Goal: Task Accomplishment & Management: Complete application form

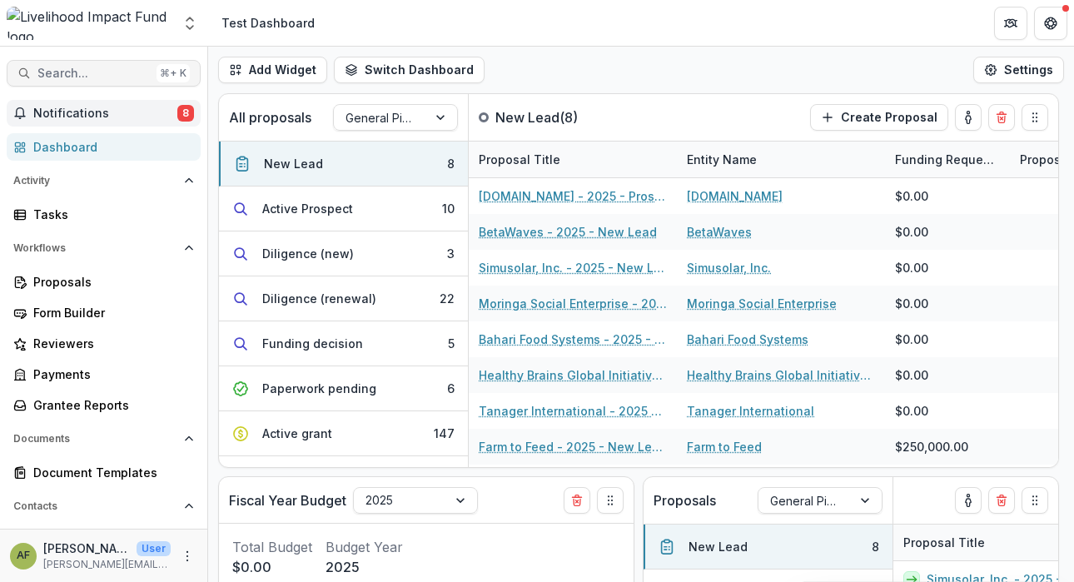
click at [101, 71] on span "Search..." at bounding box center [93, 74] width 112 height 14
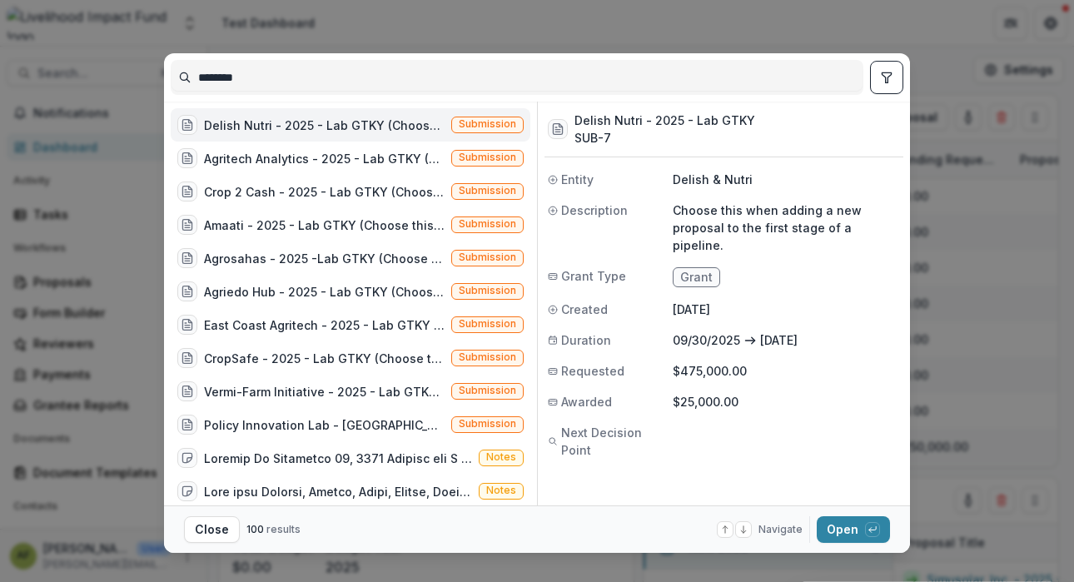
click at [226, 75] on input "********" at bounding box center [516, 77] width 691 height 27
click at [347, 260] on div "Agrosahas - 2025 -Lab GTKY (Choose this when adding a new proposal to the first…" at bounding box center [324, 258] width 241 height 17
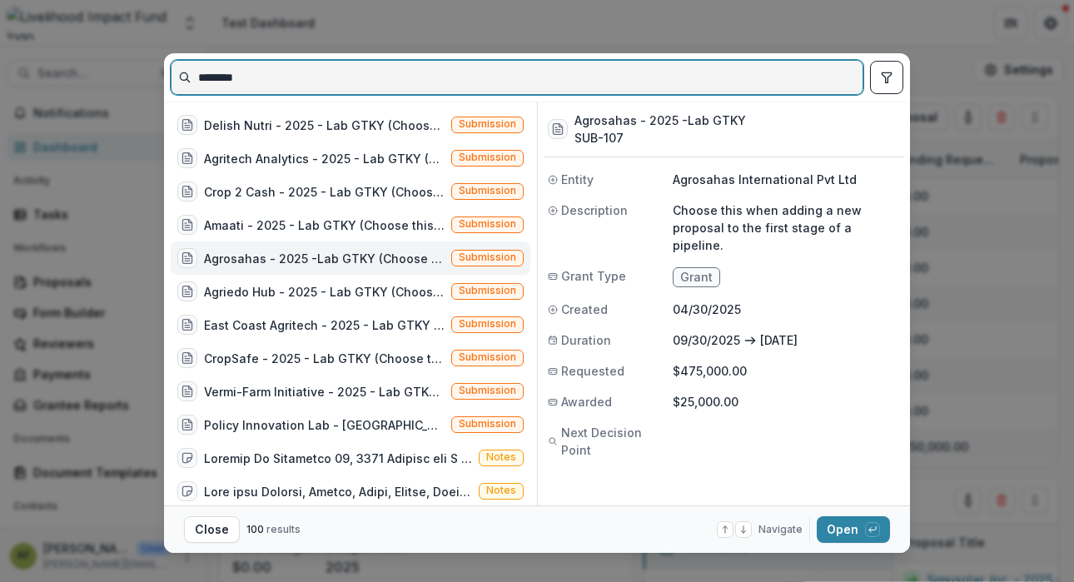
click at [294, 78] on input "********" at bounding box center [516, 77] width 691 height 27
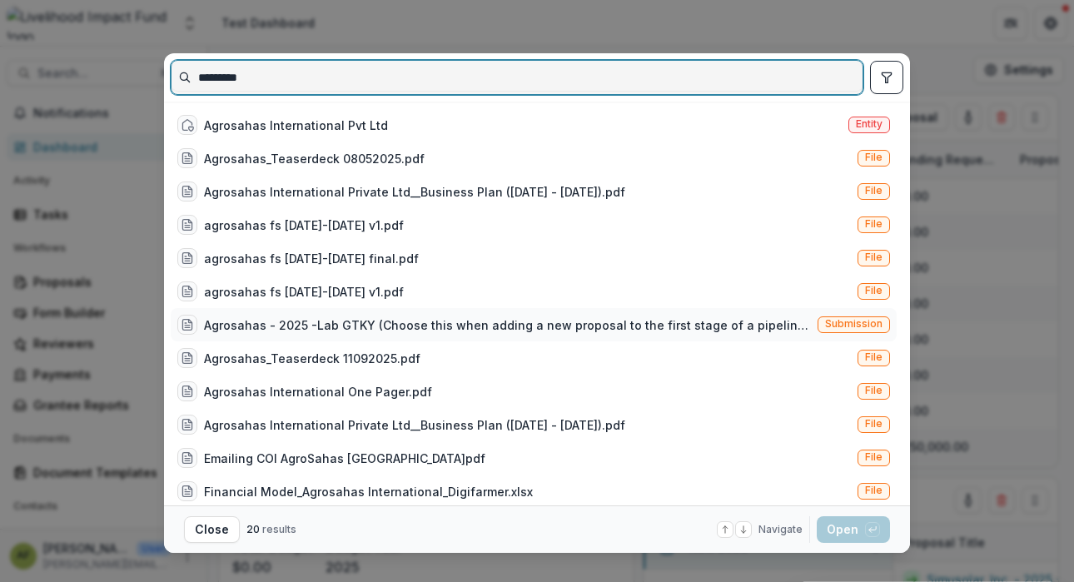
type input "*********"
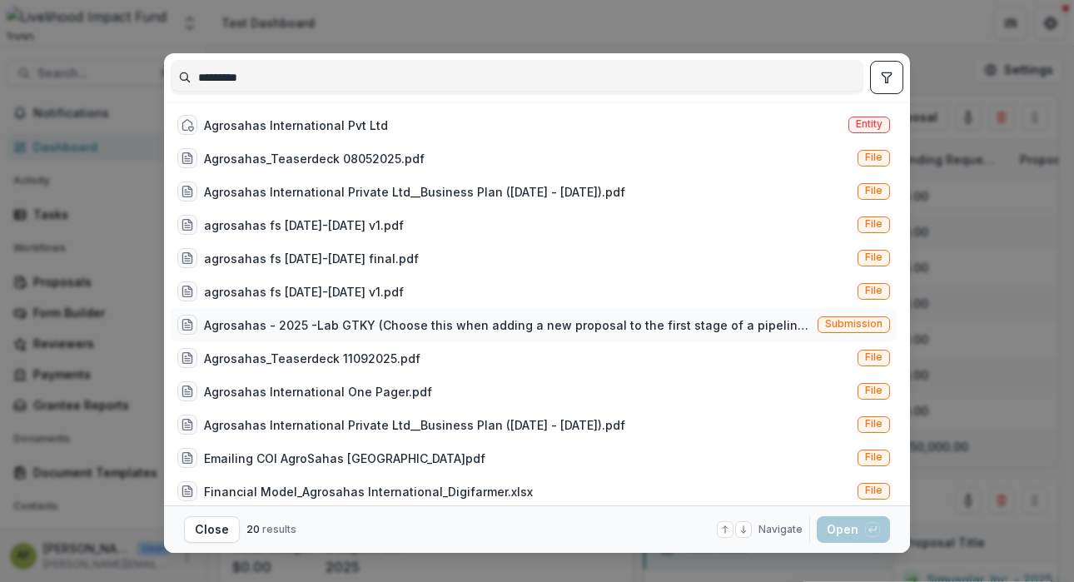
click at [481, 325] on div "Agrosahas - 2025 -Lab GTKY (Choose this when adding a new proposal to the first…" at bounding box center [507, 324] width 607 height 17
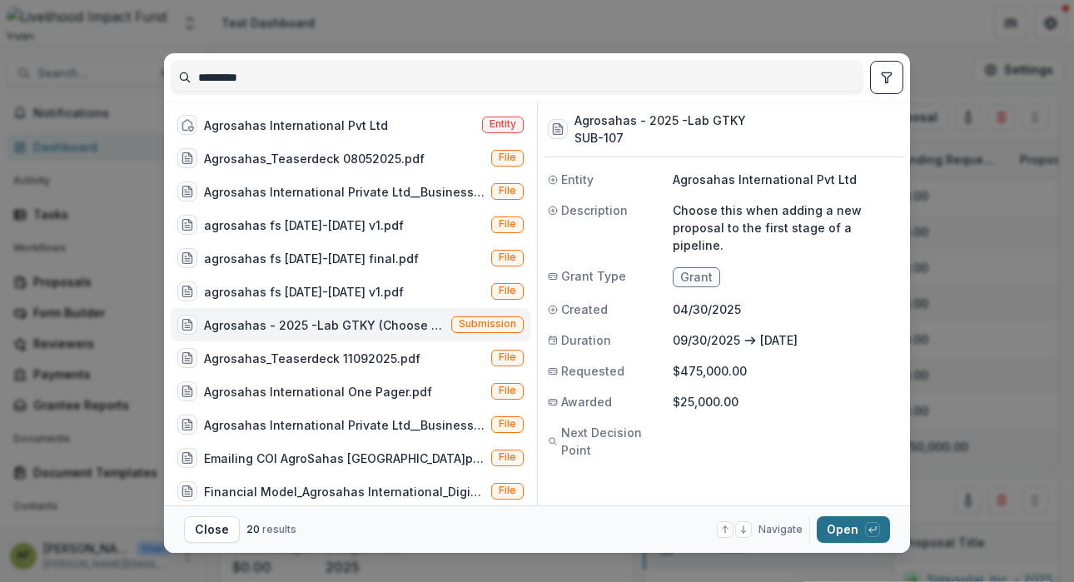
click at [851, 535] on button "Open with enter key" at bounding box center [852, 529] width 73 height 27
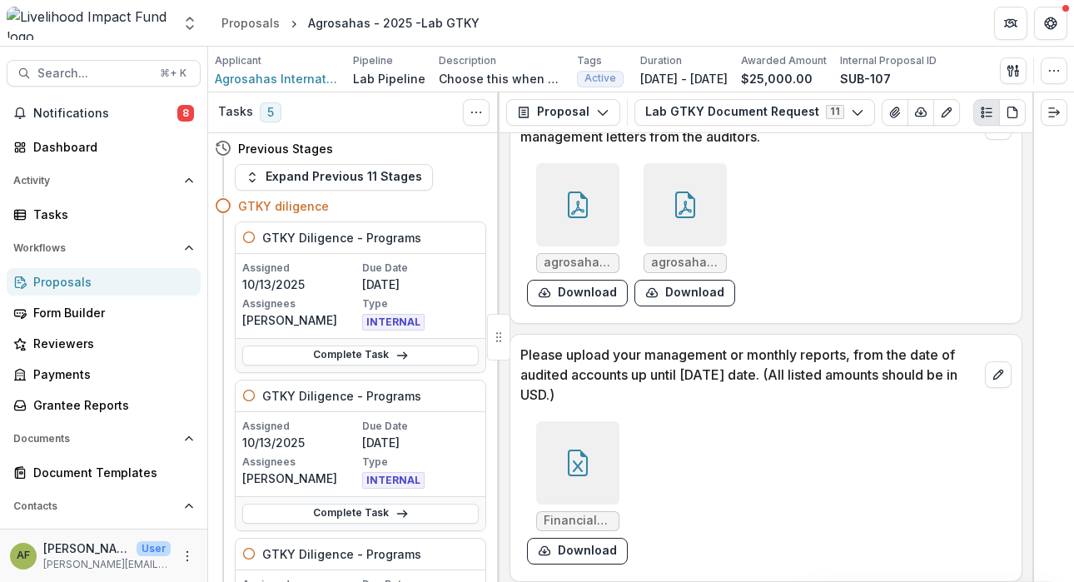
scroll to position [603, 0]
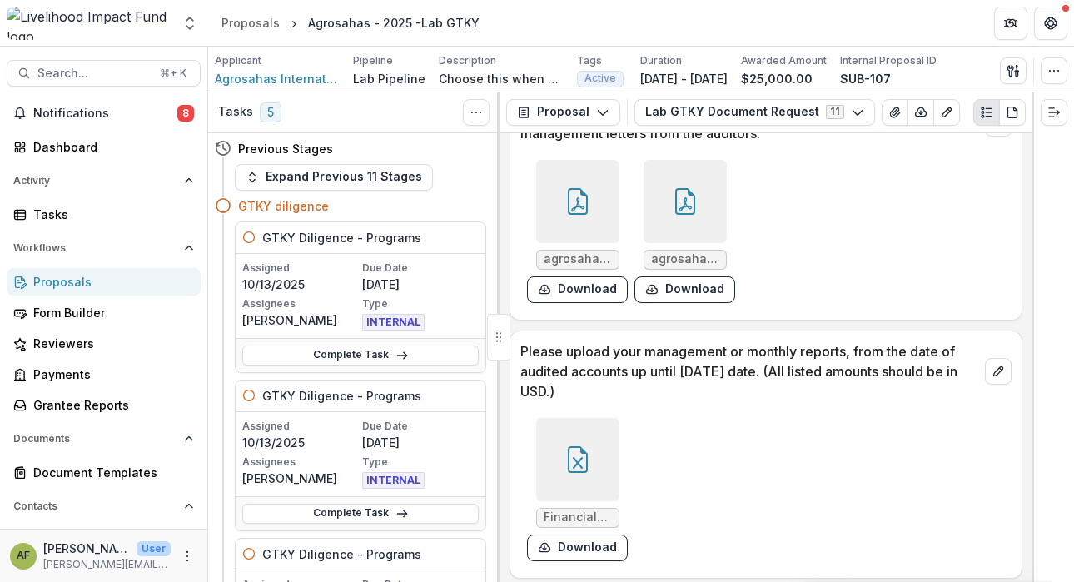
click at [580, 213] on icon at bounding box center [578, 201] width 20 height 27
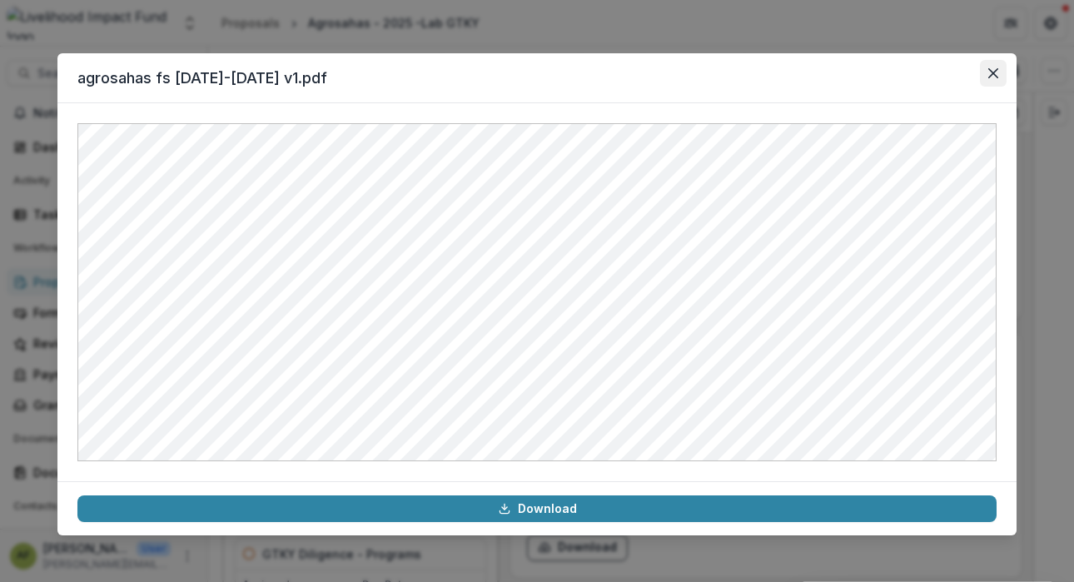
click at [993, 73] on icon "Close" at bounding box center [993, 73] width 10 height 10
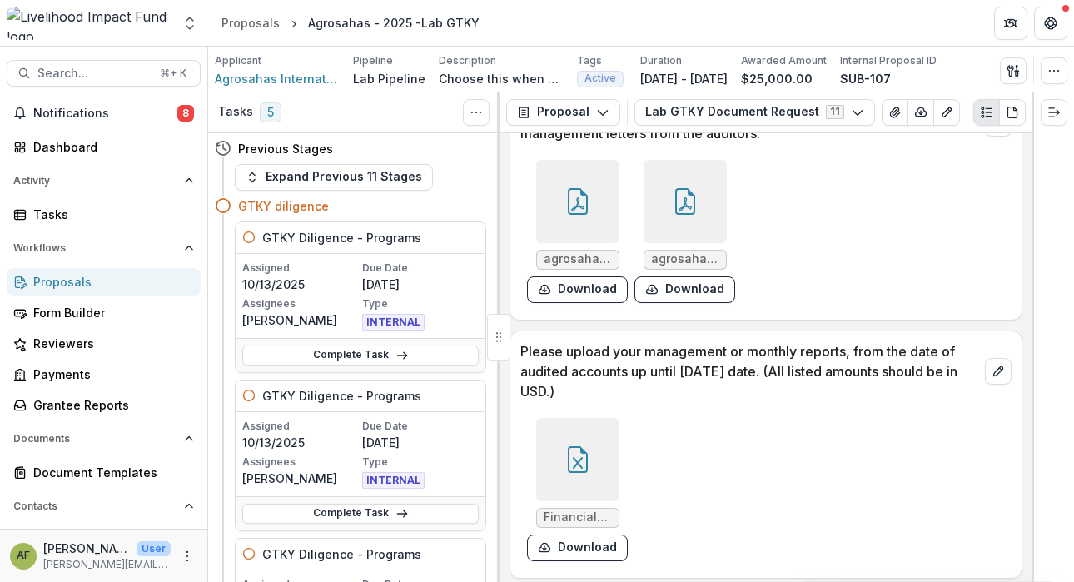
click at [682, 189] on icon at bounding box center [685, 201] width 20 height 27
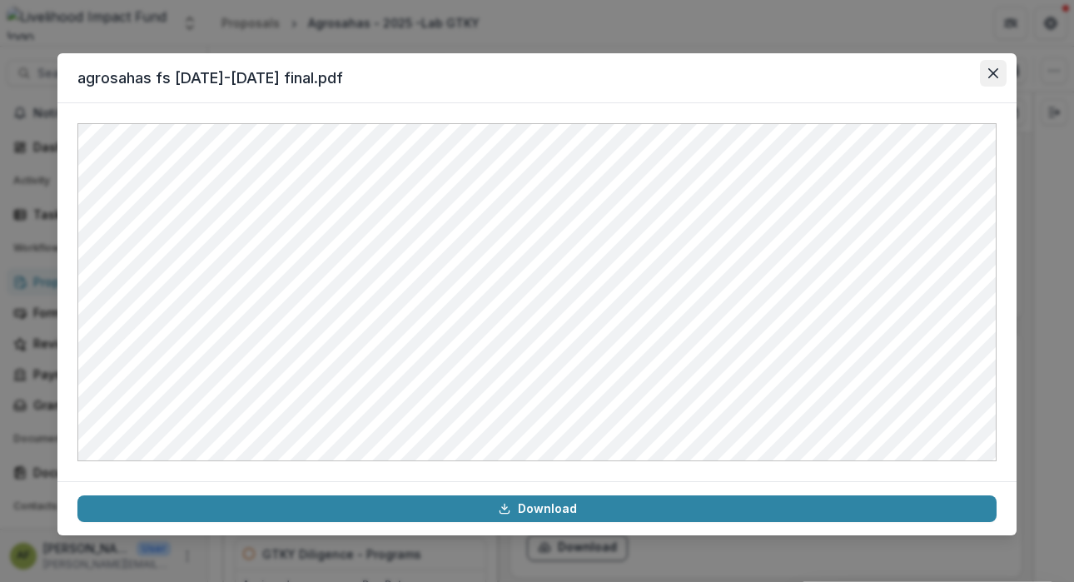
click at [989, 72] on icon "Close" at bounding box center [993, 73] width 10 height 10
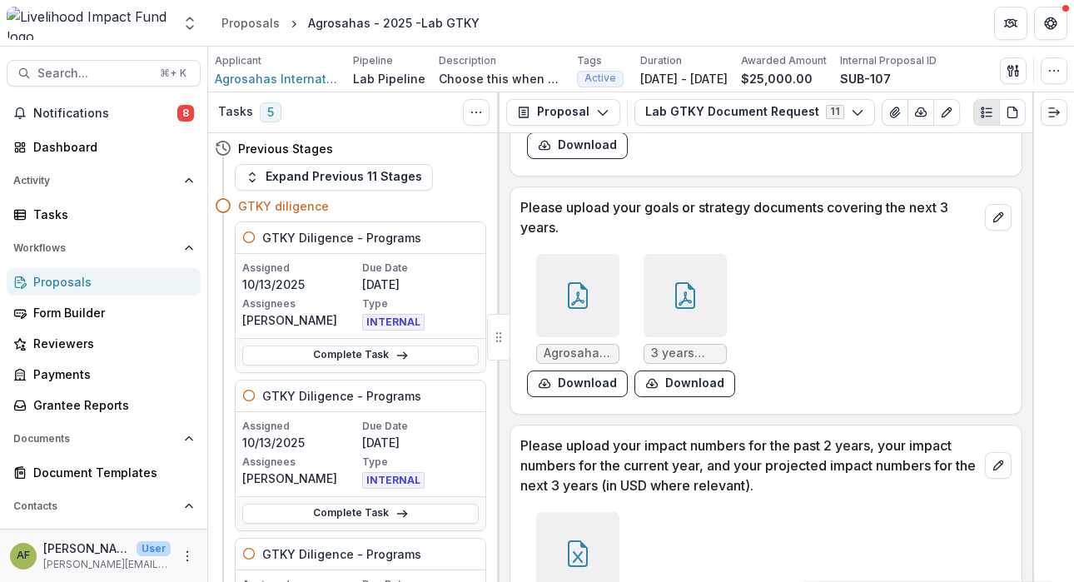
scroll to position [1247, 0]
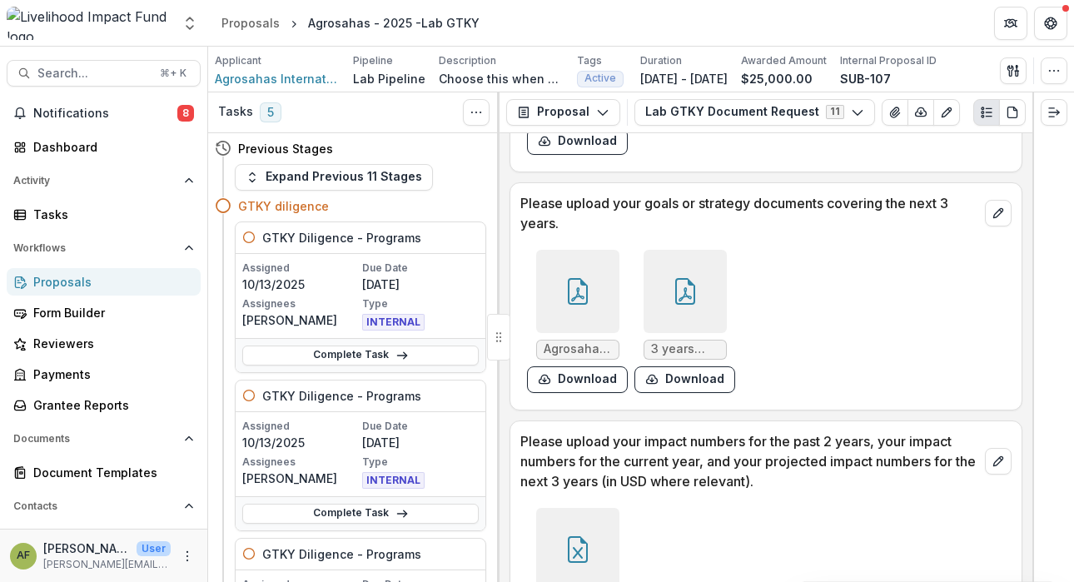
click at [587, 275] on div at bounding box center [577, 291] width 83 height 83
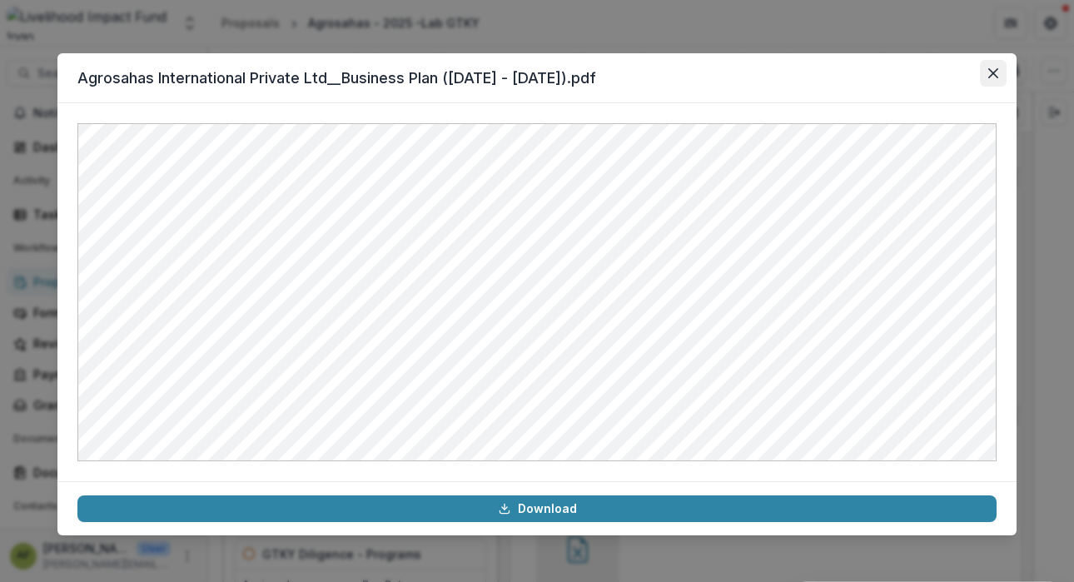
click at [988, 77] on icon "Close" at bounding box center [993, 73] width 10 height 10
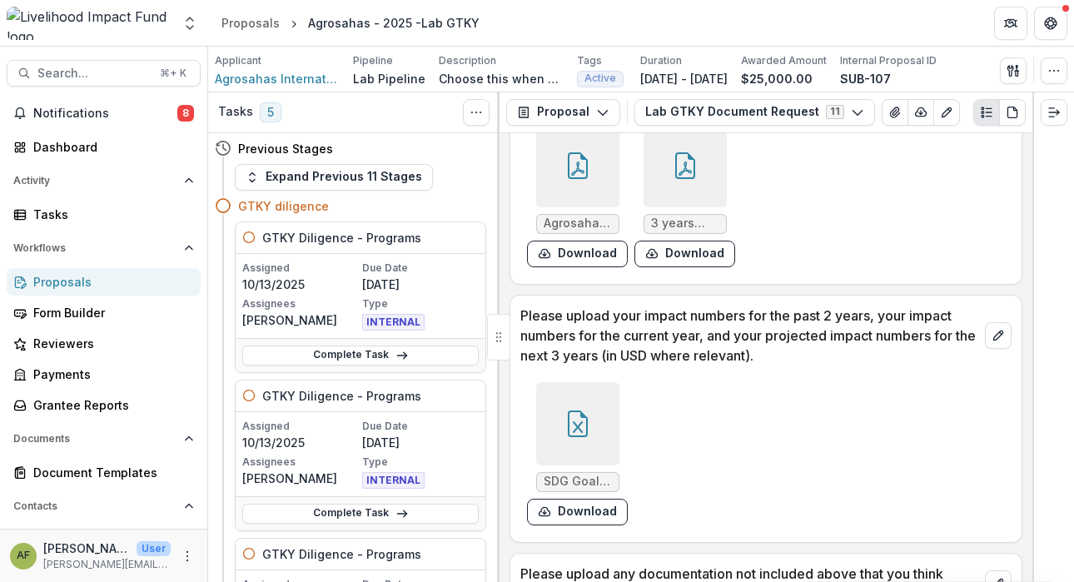
scroll to position [1376, 0]
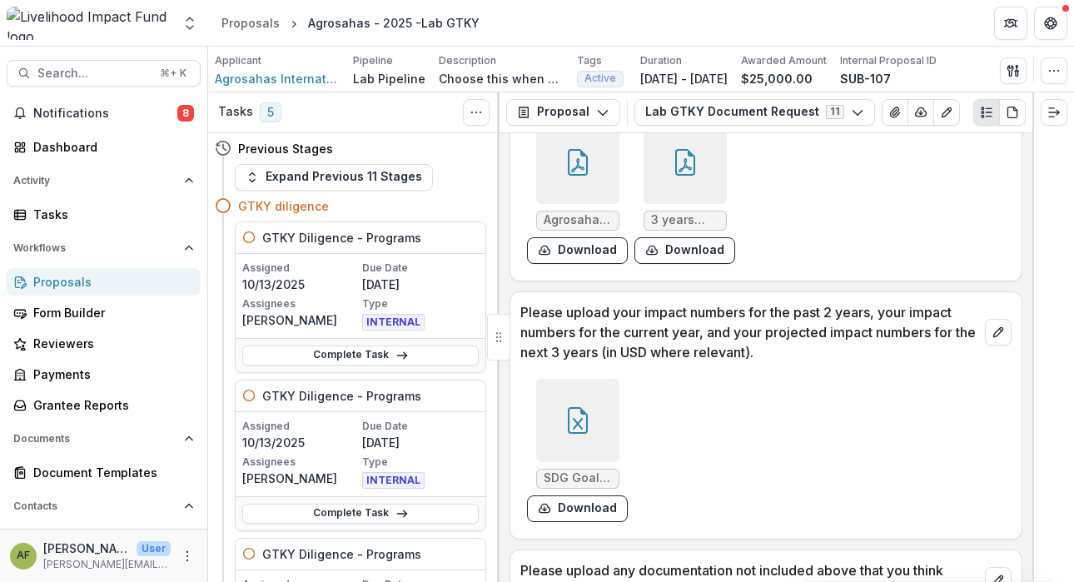
click at [583, 403] on div at bounding box center [577, 420] width 83 height 83
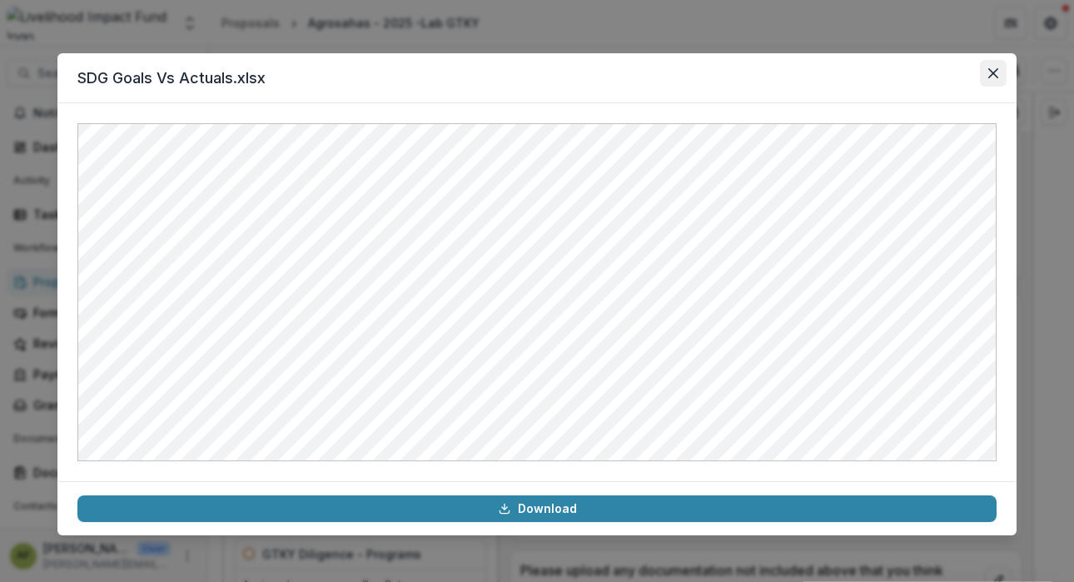
click at [988, 73] on icon "Close" at bounding box center [993, 73] width 10 height 10
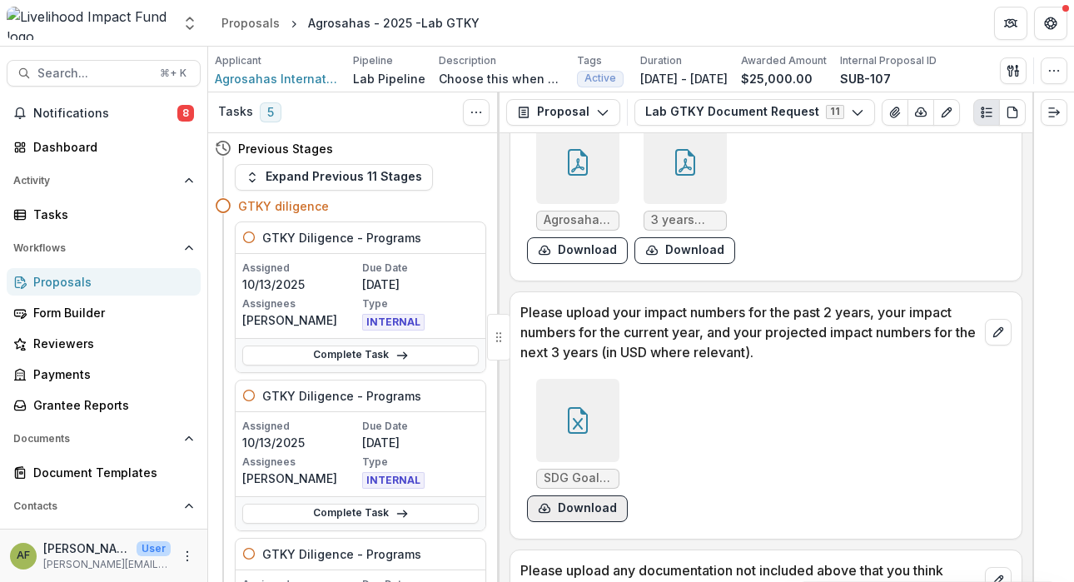
click at [560, 514] on button "Download" at bounding box center [577, 508] width 101 height 27
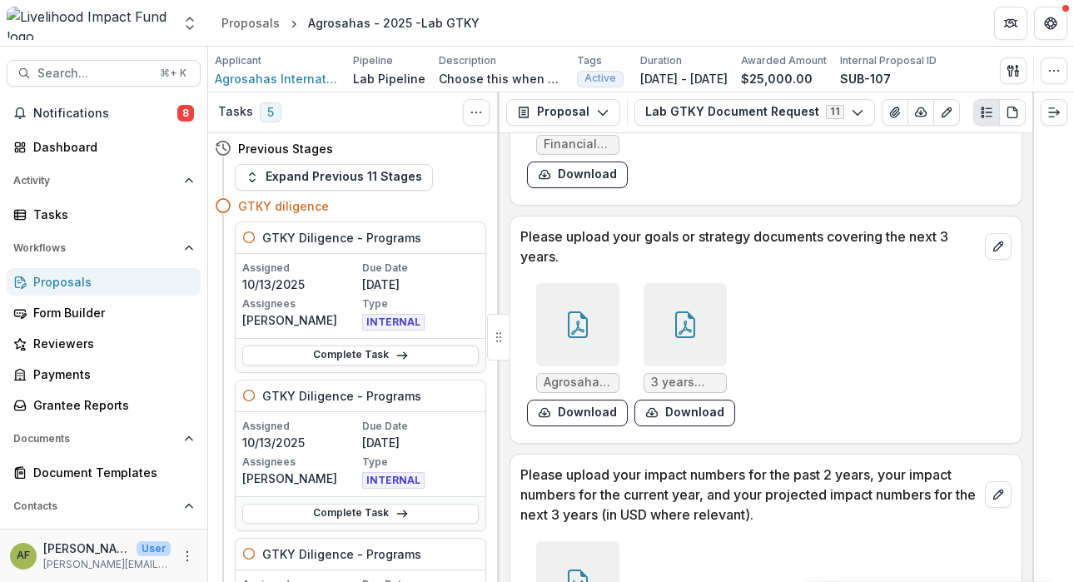
scroll to position [1207, 0]
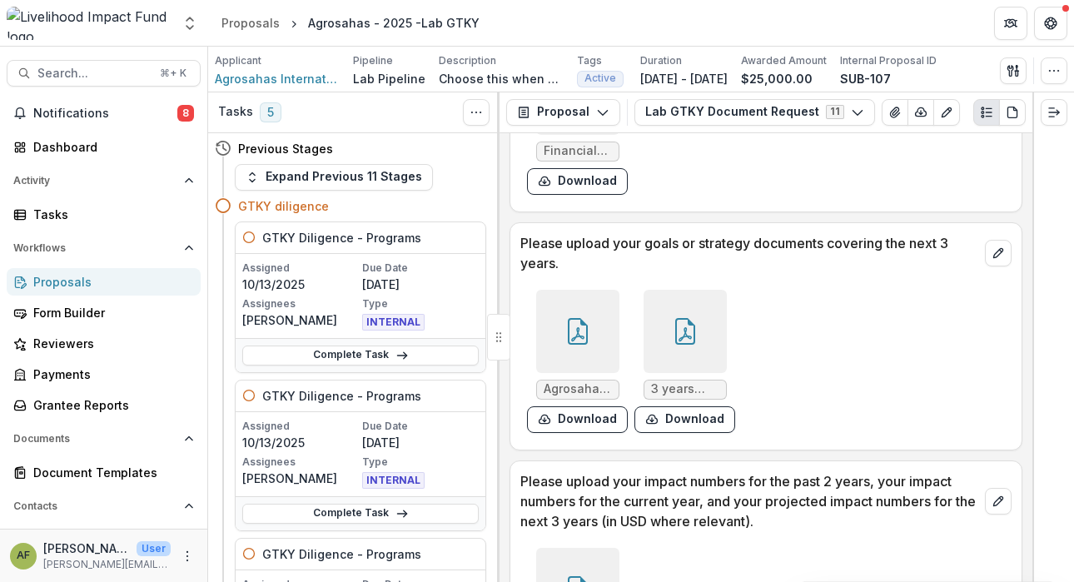
click at [565, 310] on div at bounding box center [577, 331] width 83 height 83
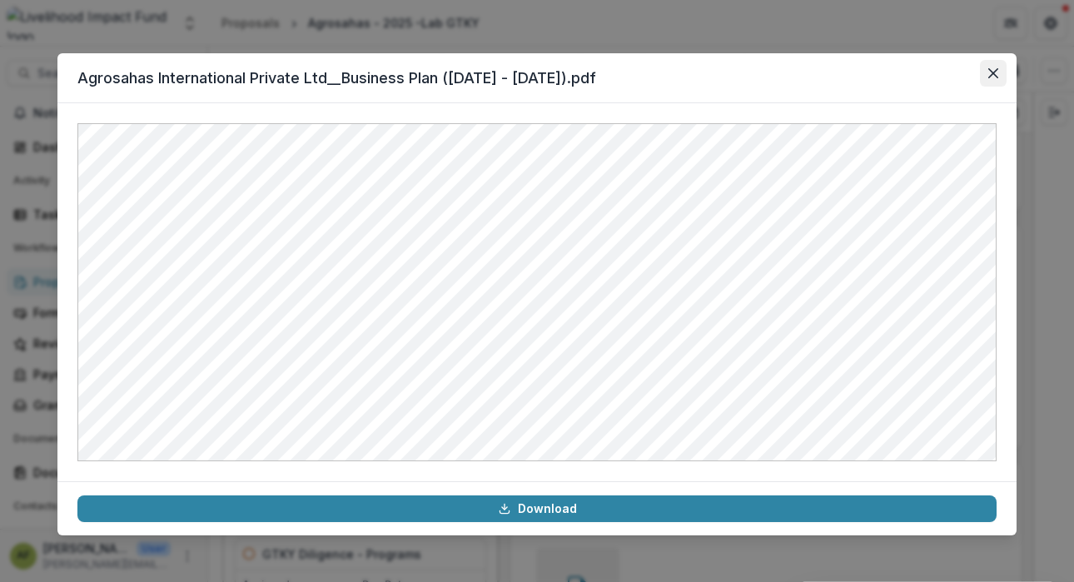
click at [1002, 76] on button "Close" at bounding box center [993, 73] width 27 height 27
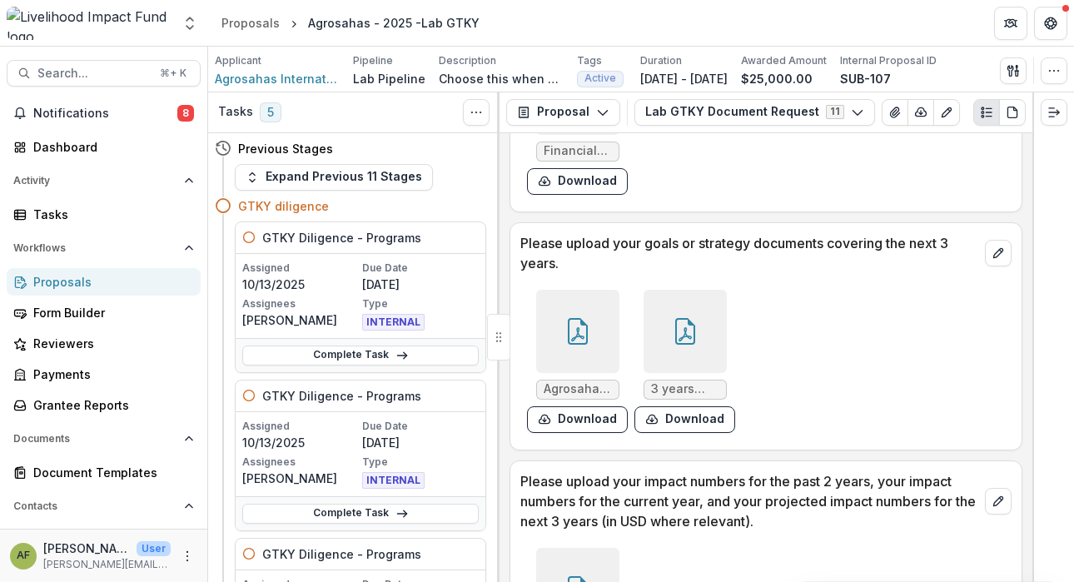
click at [672, 338] on icon at bounding box center [685, 331] width 27 height 27
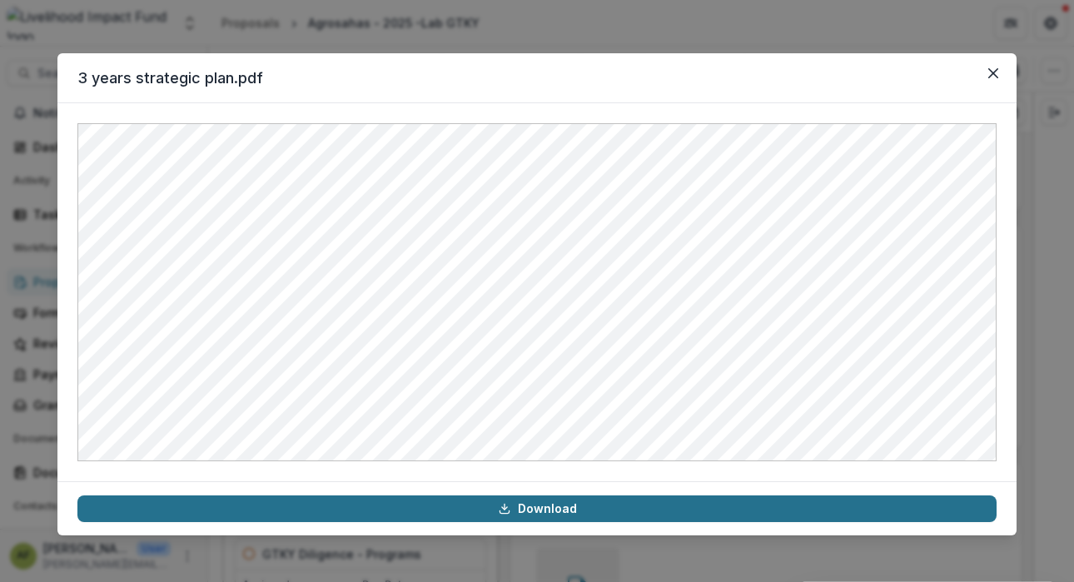
click at [601, 520] on link "Download" at bounding box center [536, 508] width 919 height 27
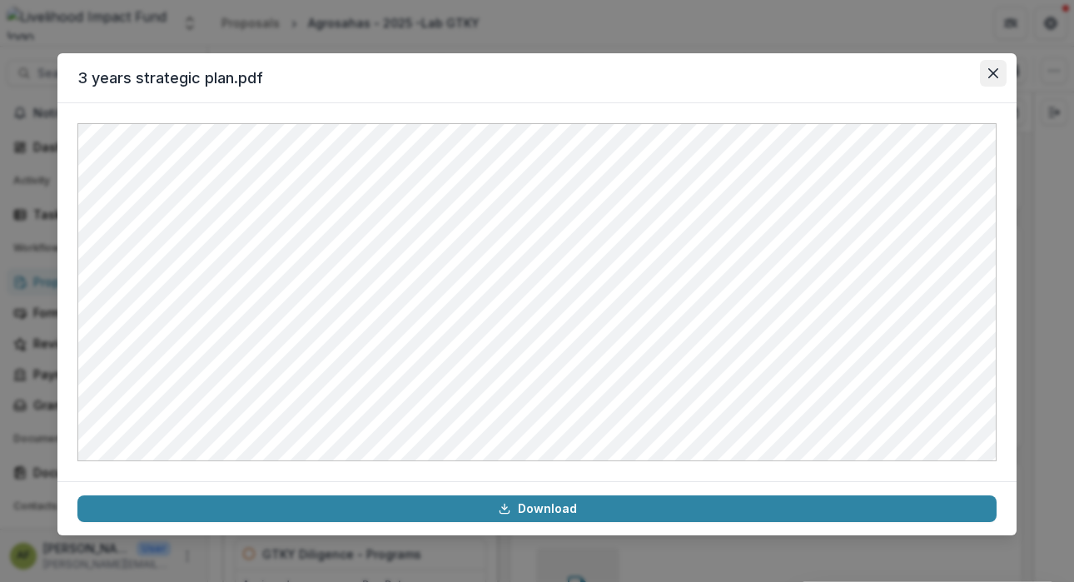
click at [992, 70] on icon "Close" at bounding box center [993, 73] width 10 height 10
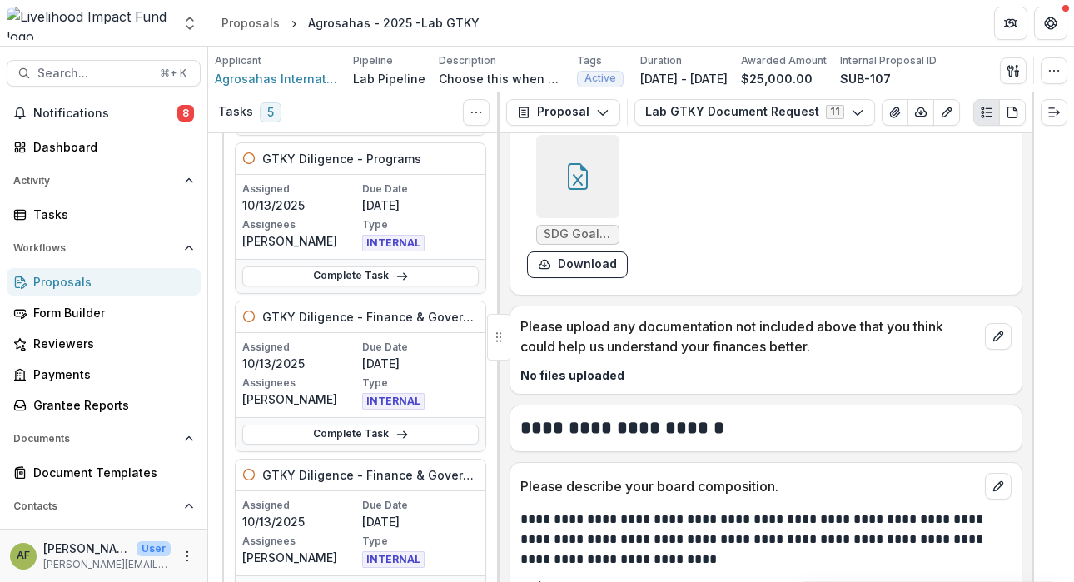
scroll to position [398, 0]
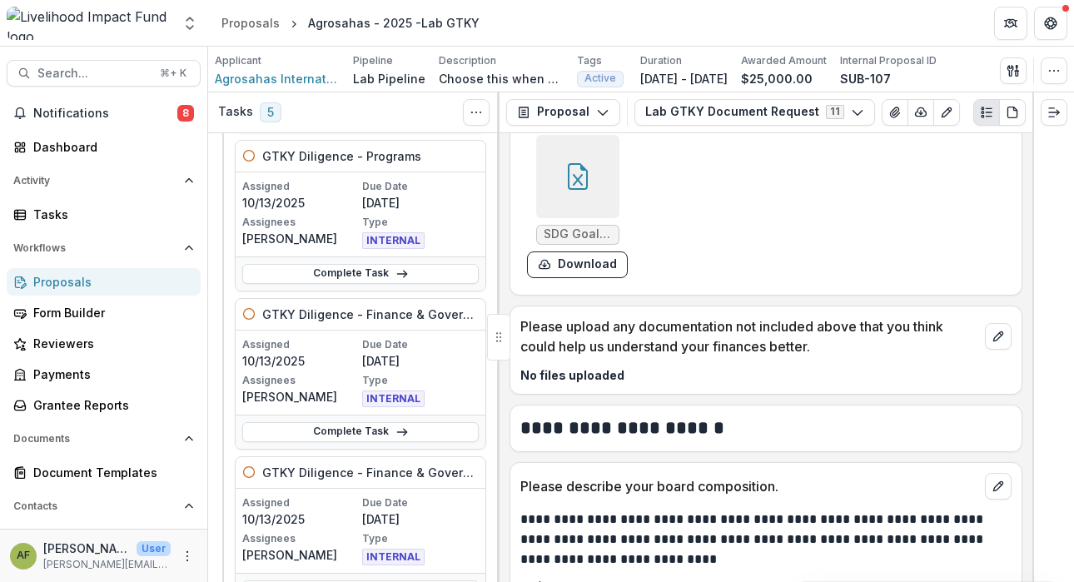
click at [459, 381] on p "Type" at bounding box center [420, 380] width 117 height 15
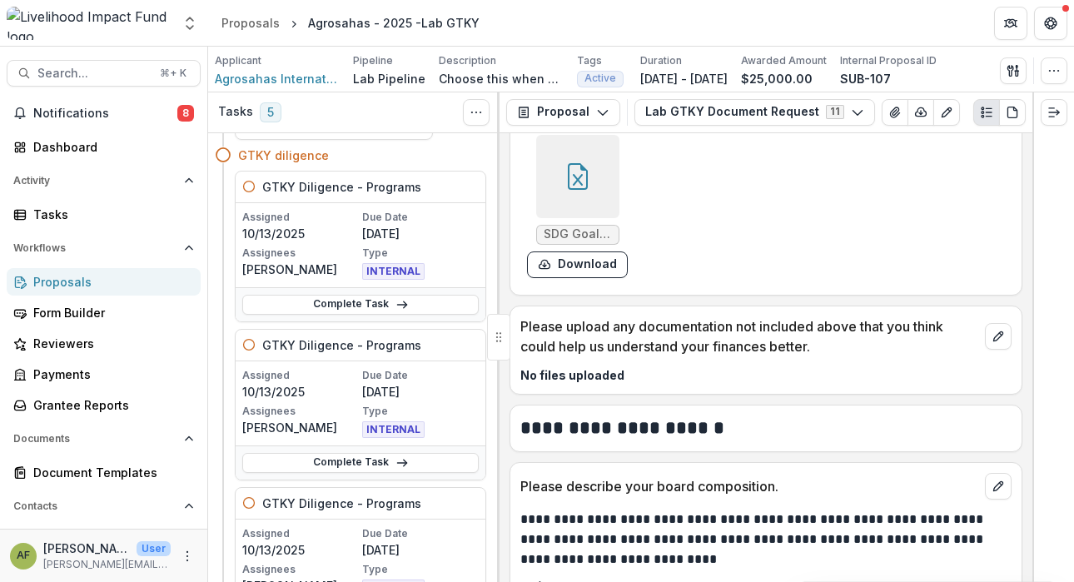
scroll to position [0, 0]
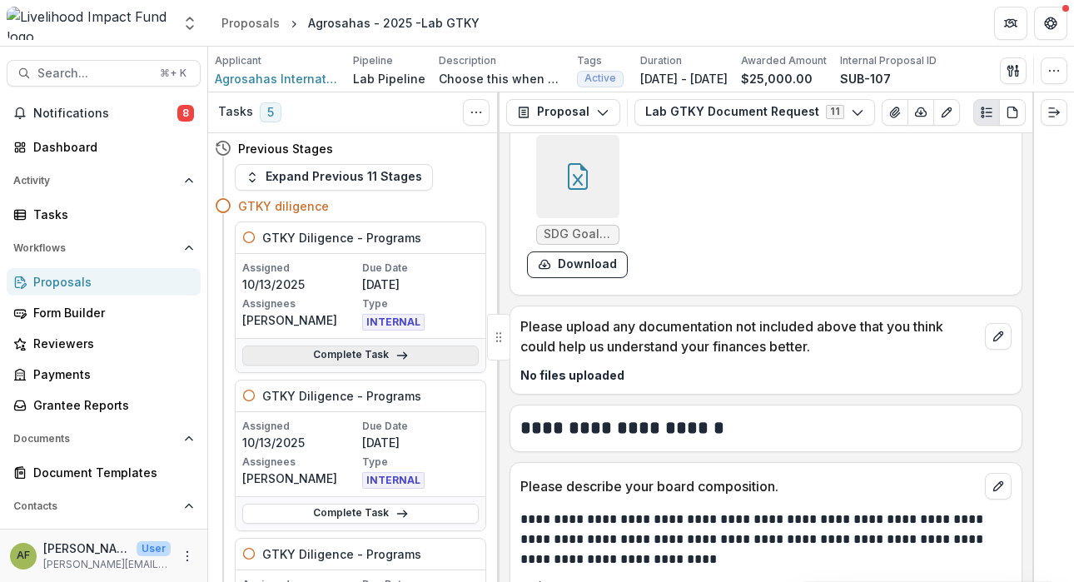
click at [304, 356] on link "Complete Task" at bounding box center [360, 355] width 236 height 20
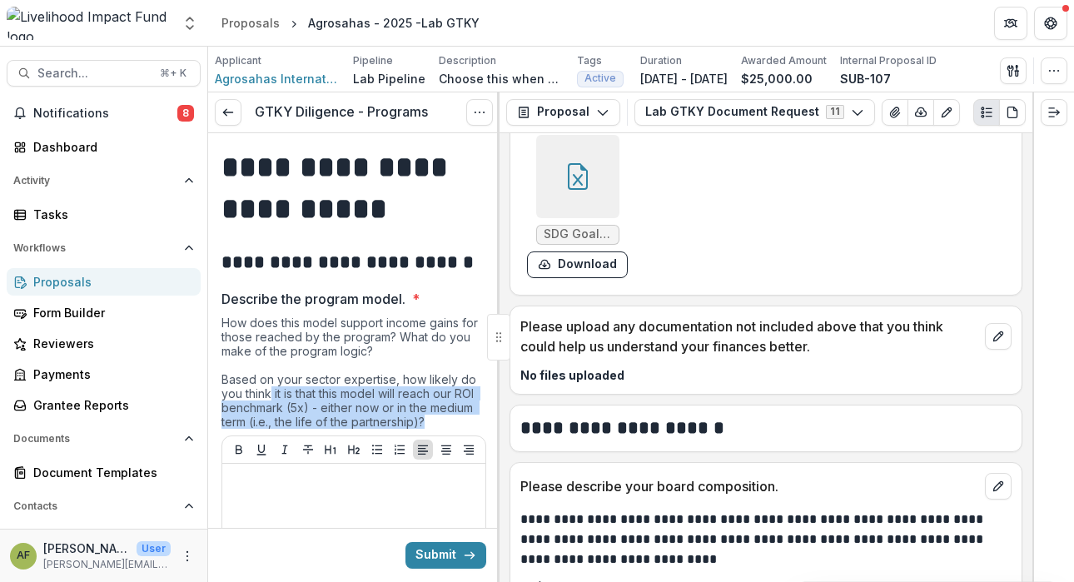
drag, startPoint x: 271, startPoint y: 389, endPoint x: 426, endPoint y: 419, distance: 157.5
click at [426, 419] on div "How does this model support income gains for those reached by the program? What…" at bounding box center [353, 375] width 265 height 120
click at [429, 419] on div "How does this model support income gains for those reached by the program? What…" at bounding box center [353, 375] width 265 height 120
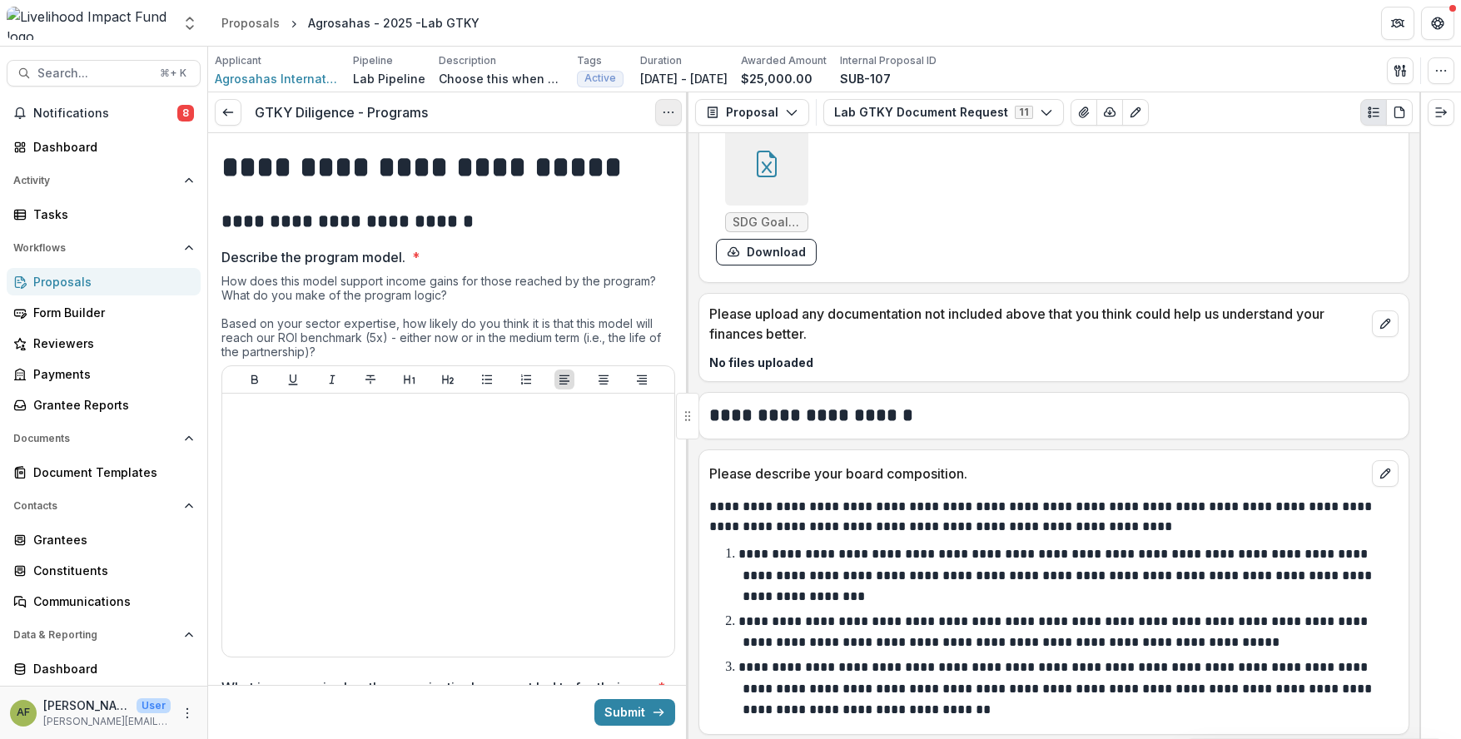
click at [664, 122] on button "Options" at bounding box center [668, 112] width 27 height 27
click at [587, 256] on span "Describe the program model. *" at bounding box center [443, 257] width 444 height 20
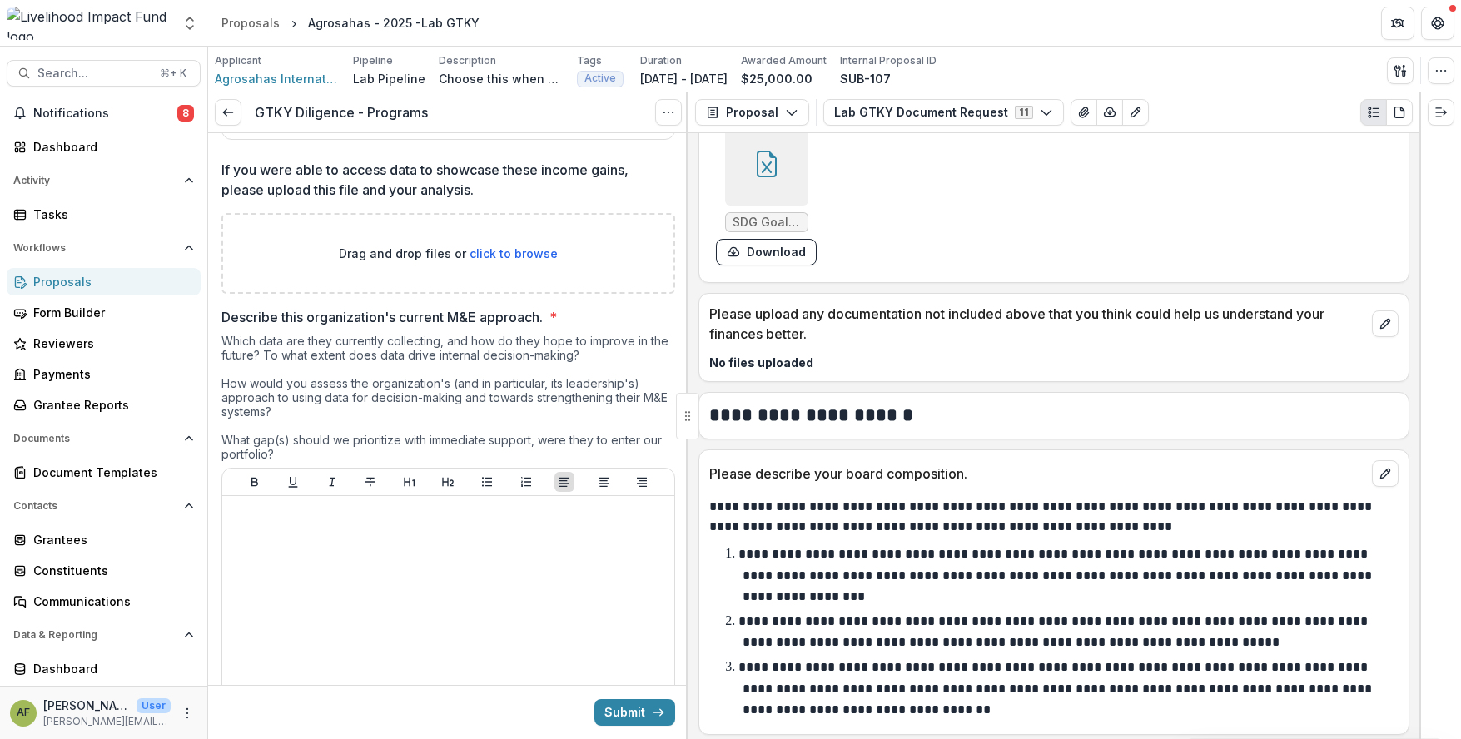
scroll to position [1025, 0]
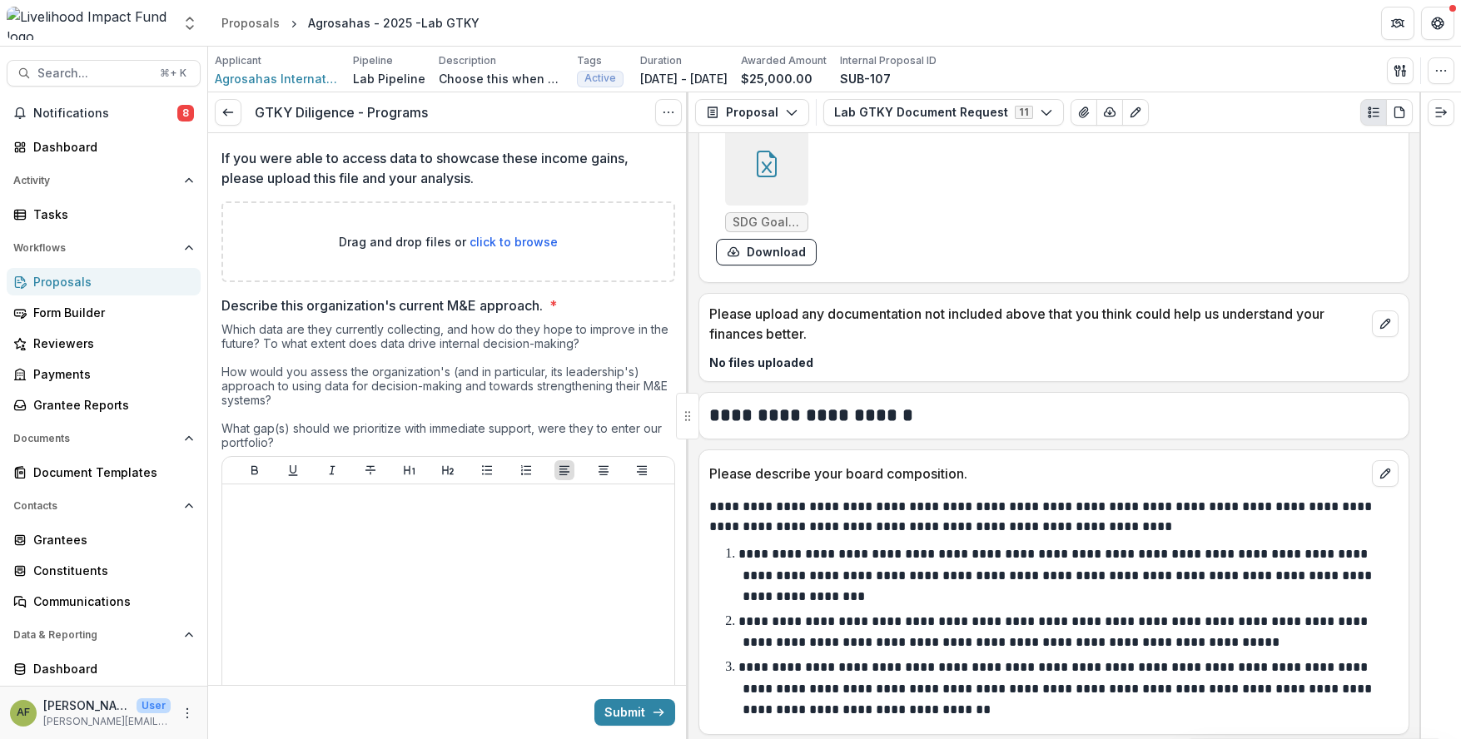
click at [414, 340] on div "Which data are they currently collecting, and how do they hope to improve in th…" at bounding box center [448, 389] width 454 height 134
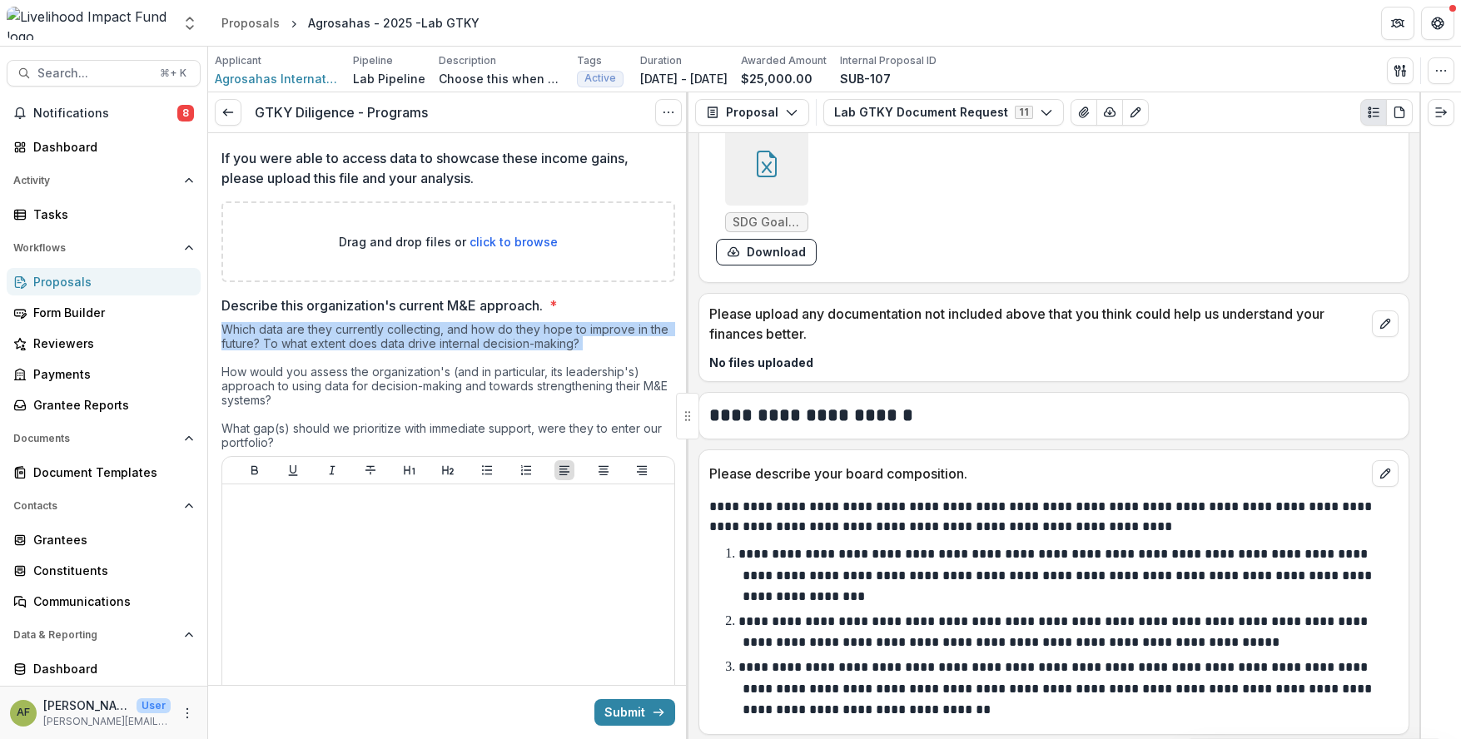
click at [414, 340] on div "Which data are they currently collecting, and how do they hope to improve in th…" at bounding box center [448, 389] width 454 height 134
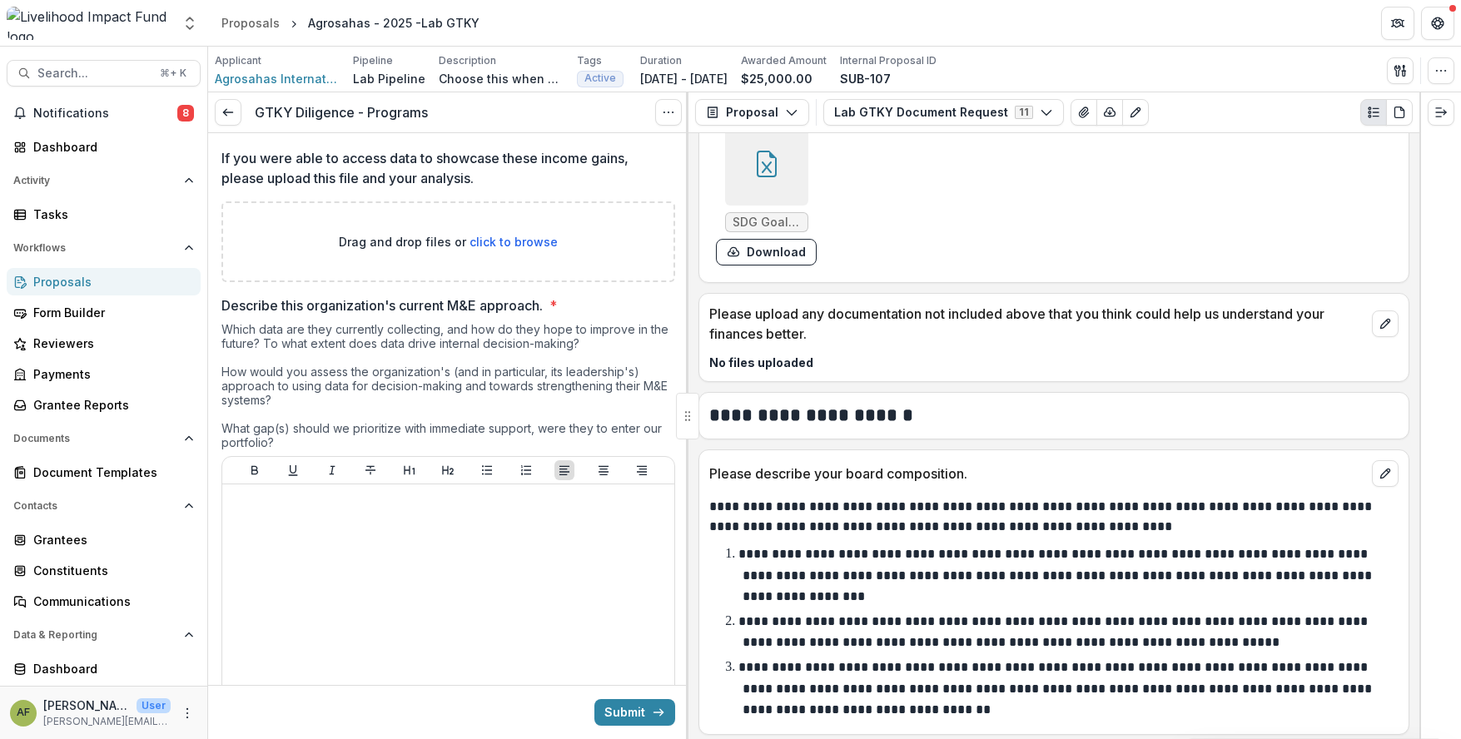
click at [360, 381] on div "Which data are they currently collecting, and how do they hope to improve in th…" at bounding box center [448, 389] width 454 height 134
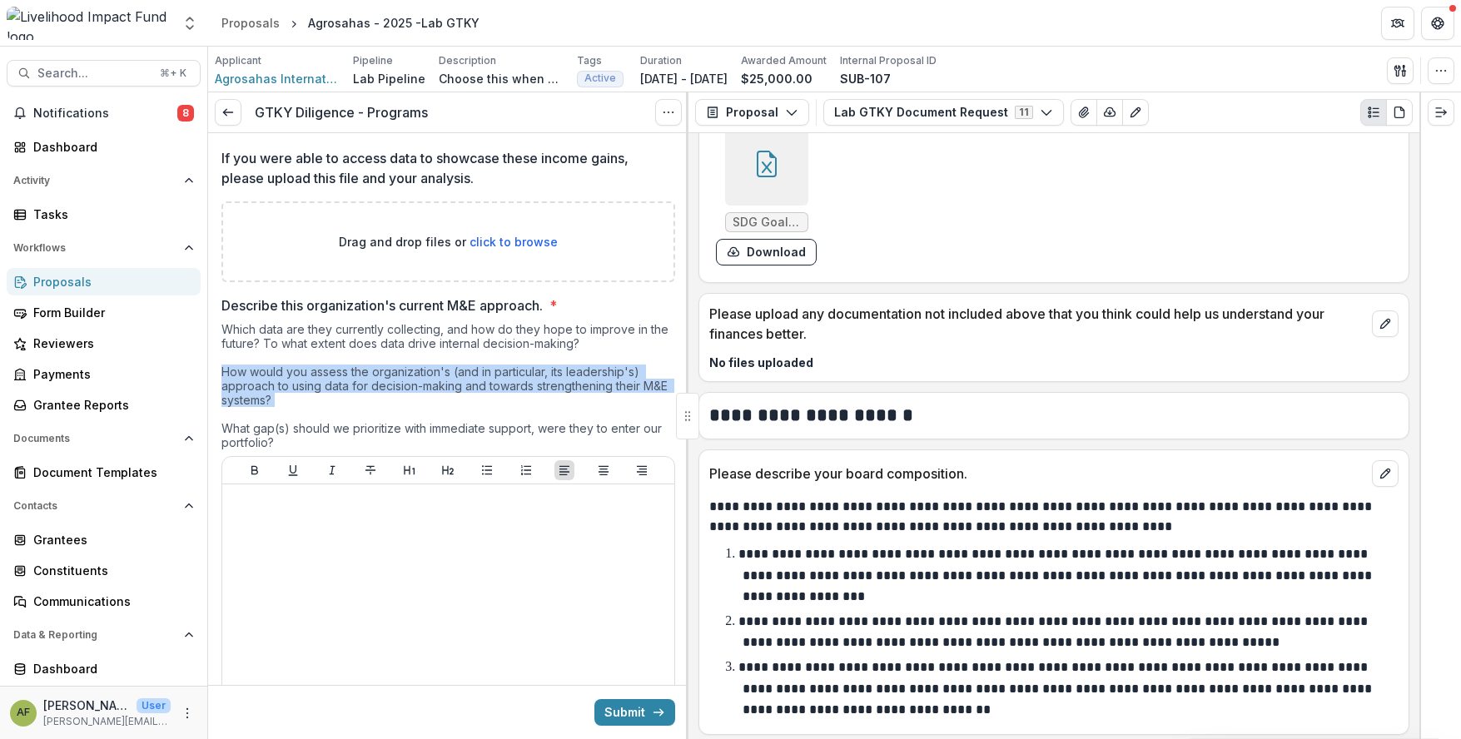
click at [360, 381] on div "Which data are they currently collecting, and how do they hope to improve in th…" at bounding box center [448, 389] width 454 height 134
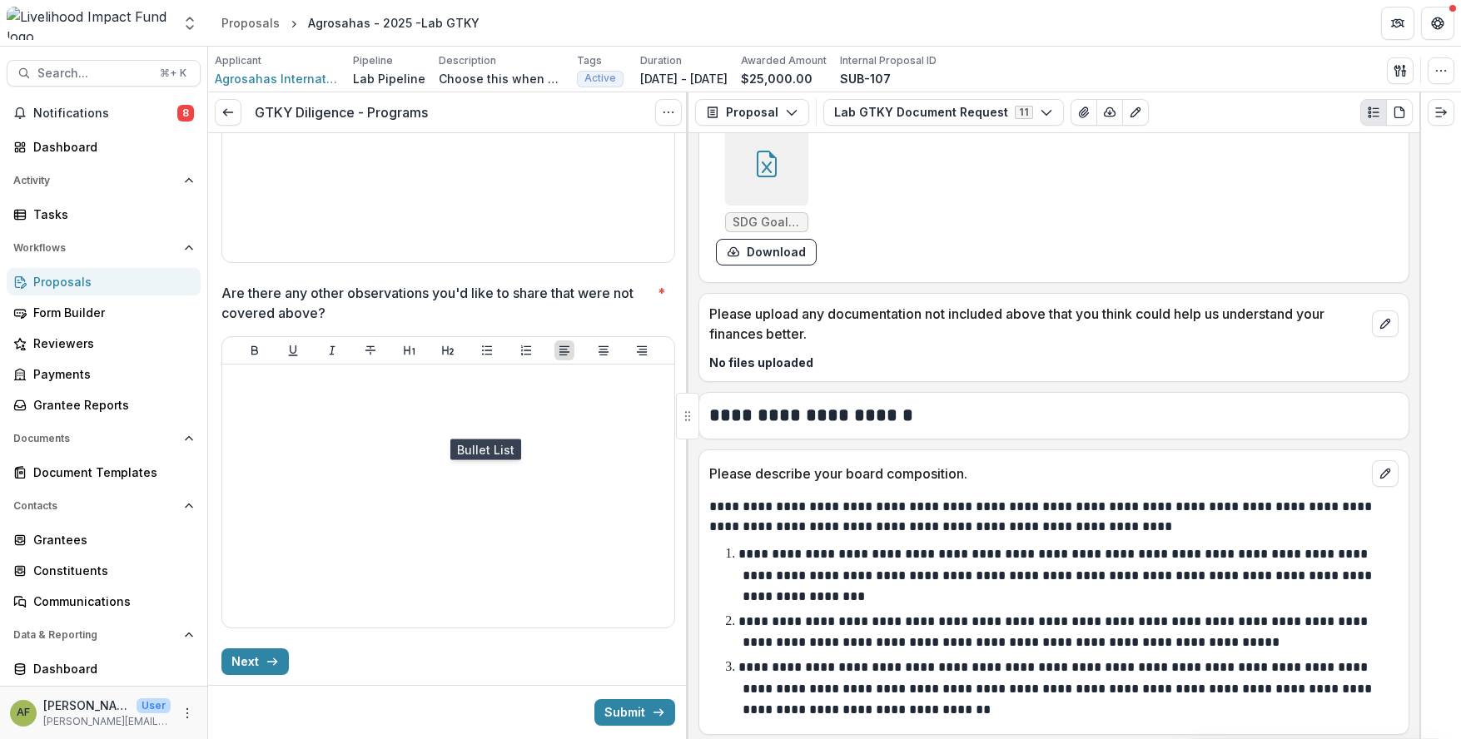
scroll to position [3754, 0]
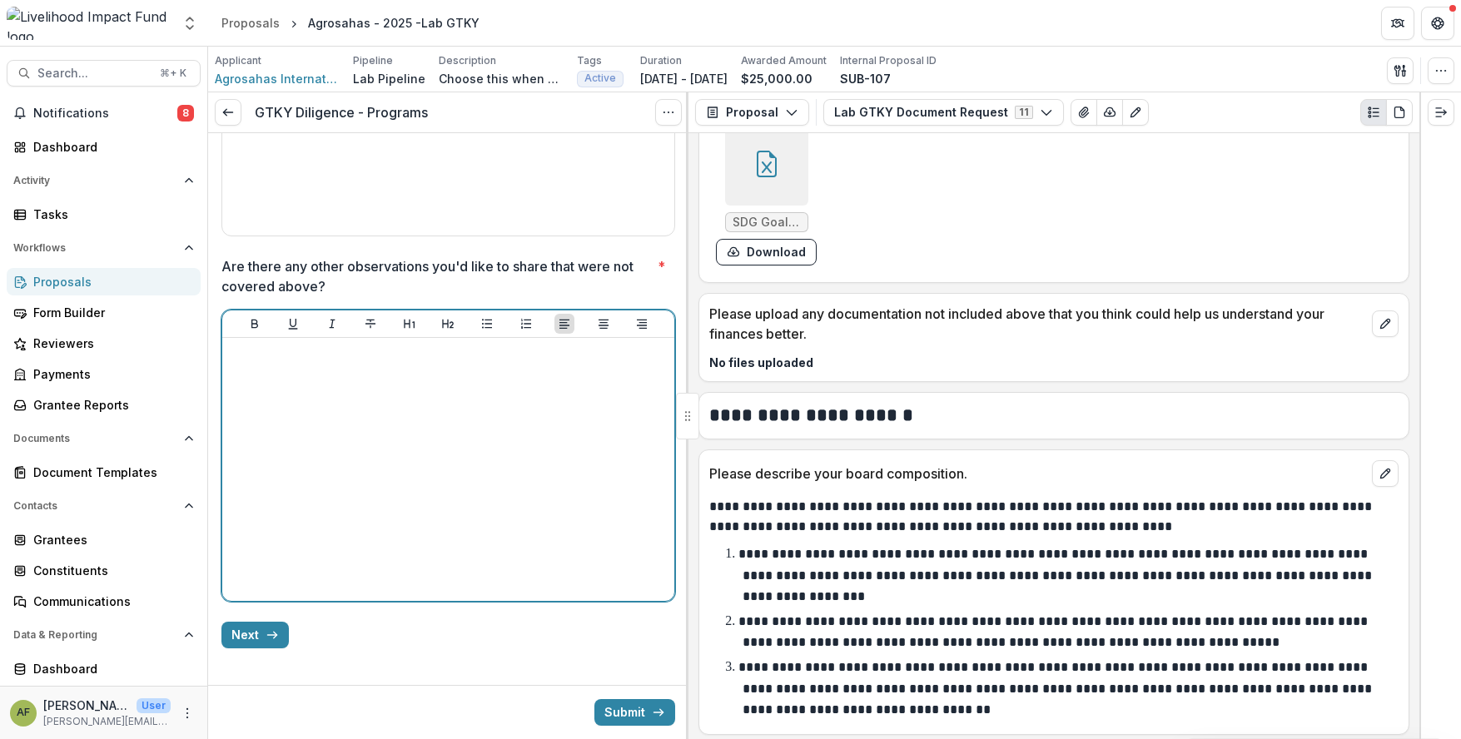
click at [478, 434] on div at bounding box center [448, 470] width 439 height 250
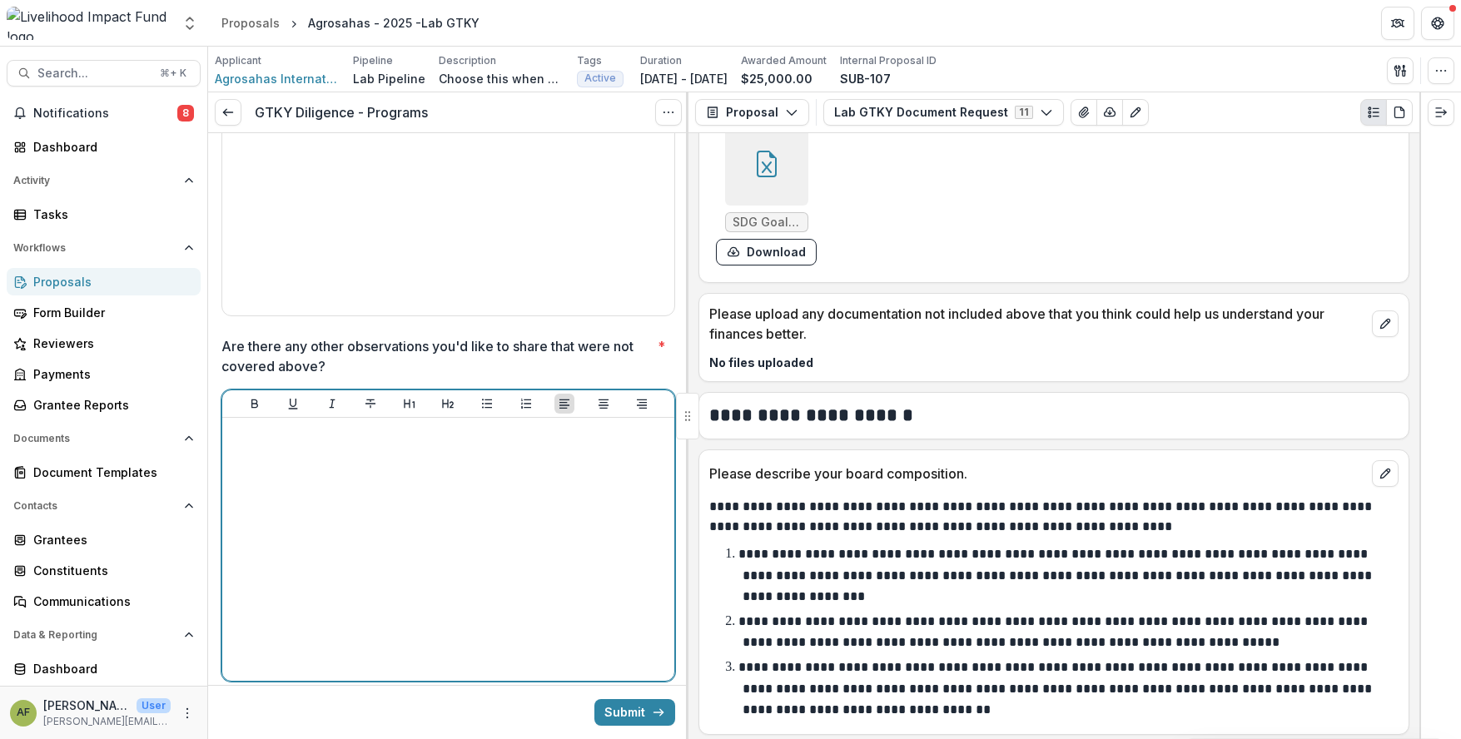
scroll to position [3679, 0]
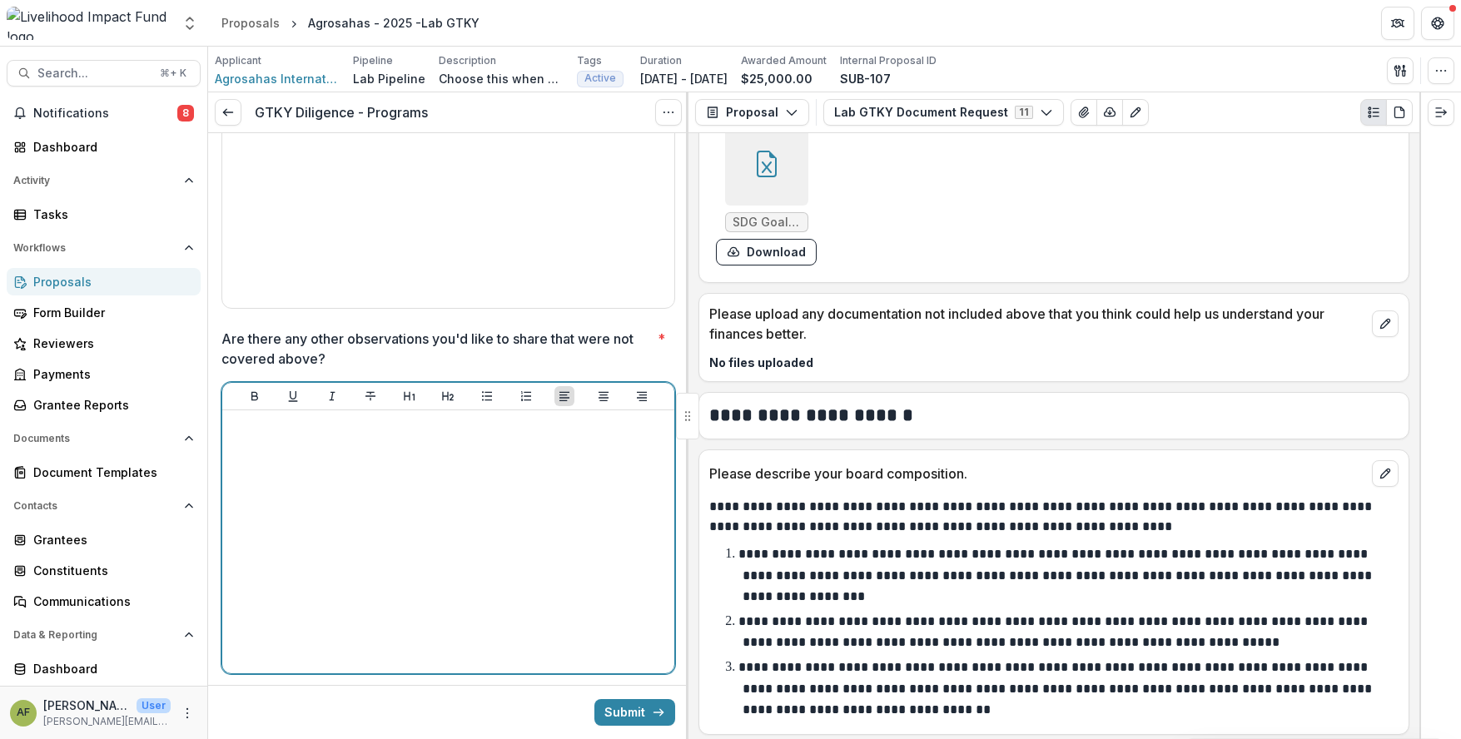
click at [375, 503] on div at bounding box center [448, 542] width 439 height 250
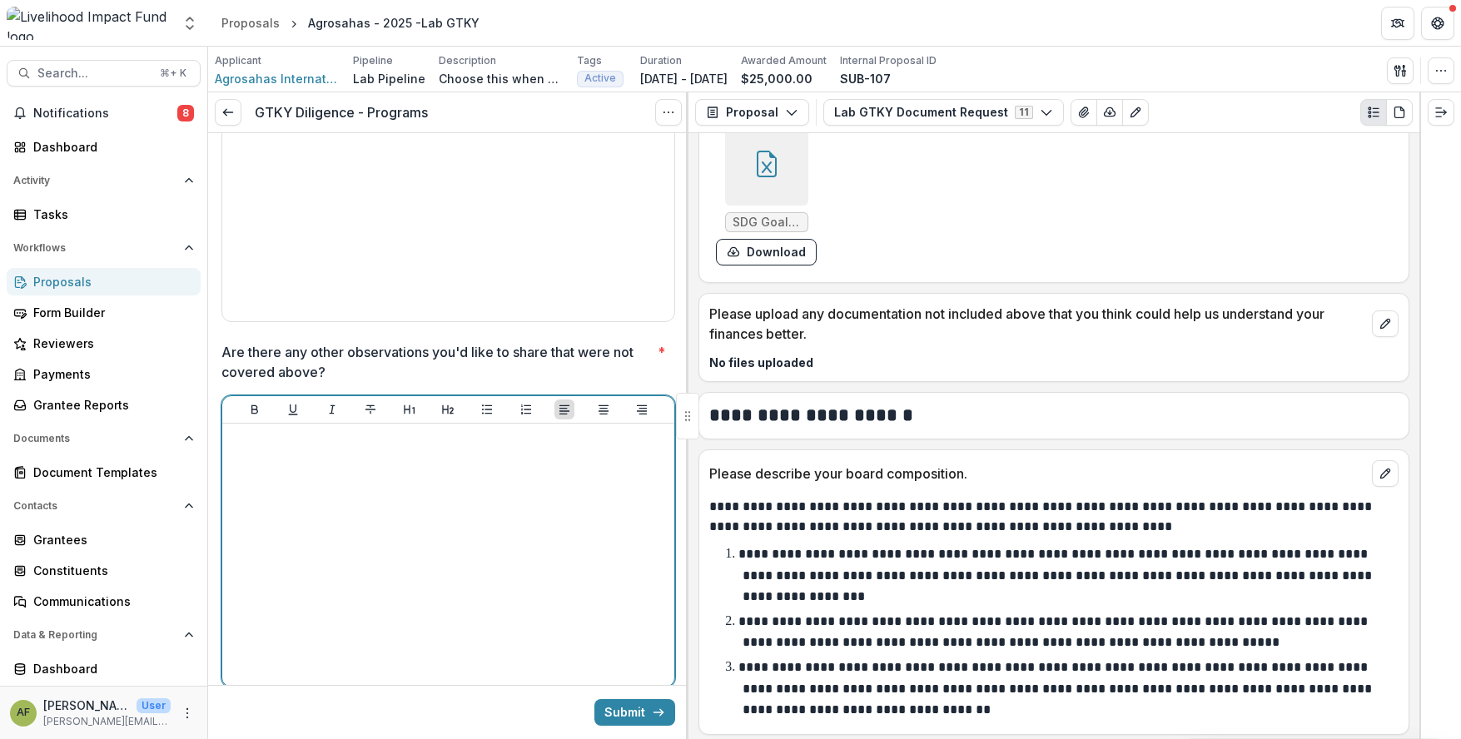
scroll to position [3754, 0]
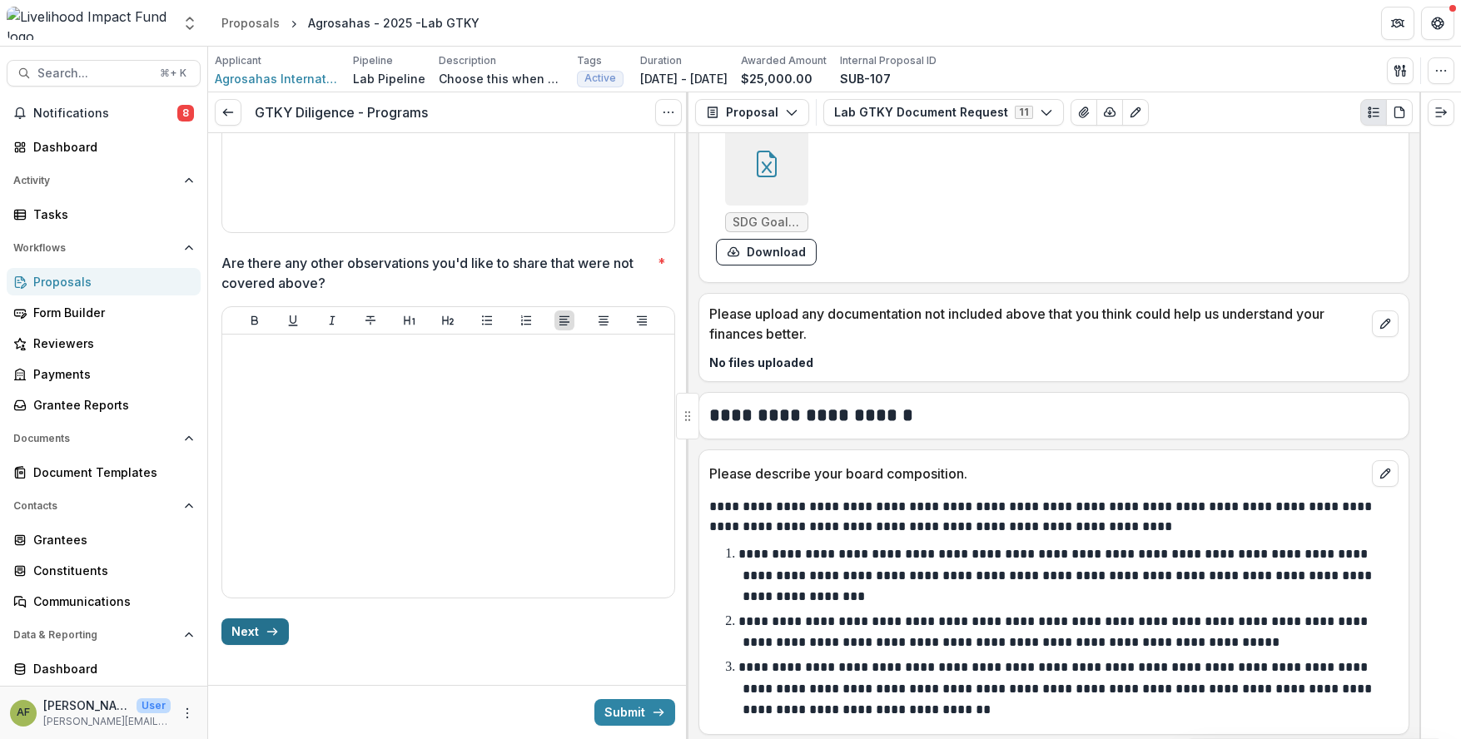
click at [275, 581] on button "Next" at bounding box center [254, 631] width 67 height 27
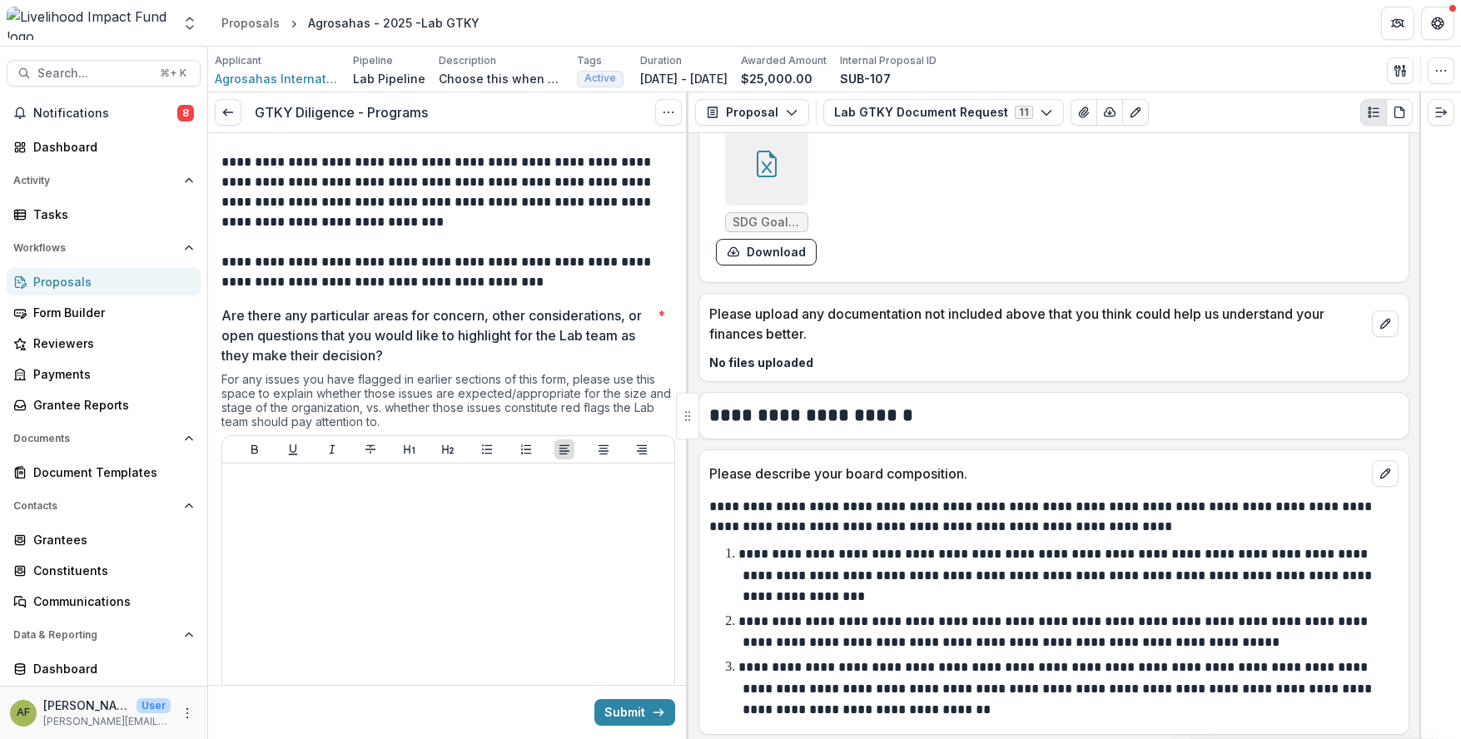
scroll to position [0, 0]
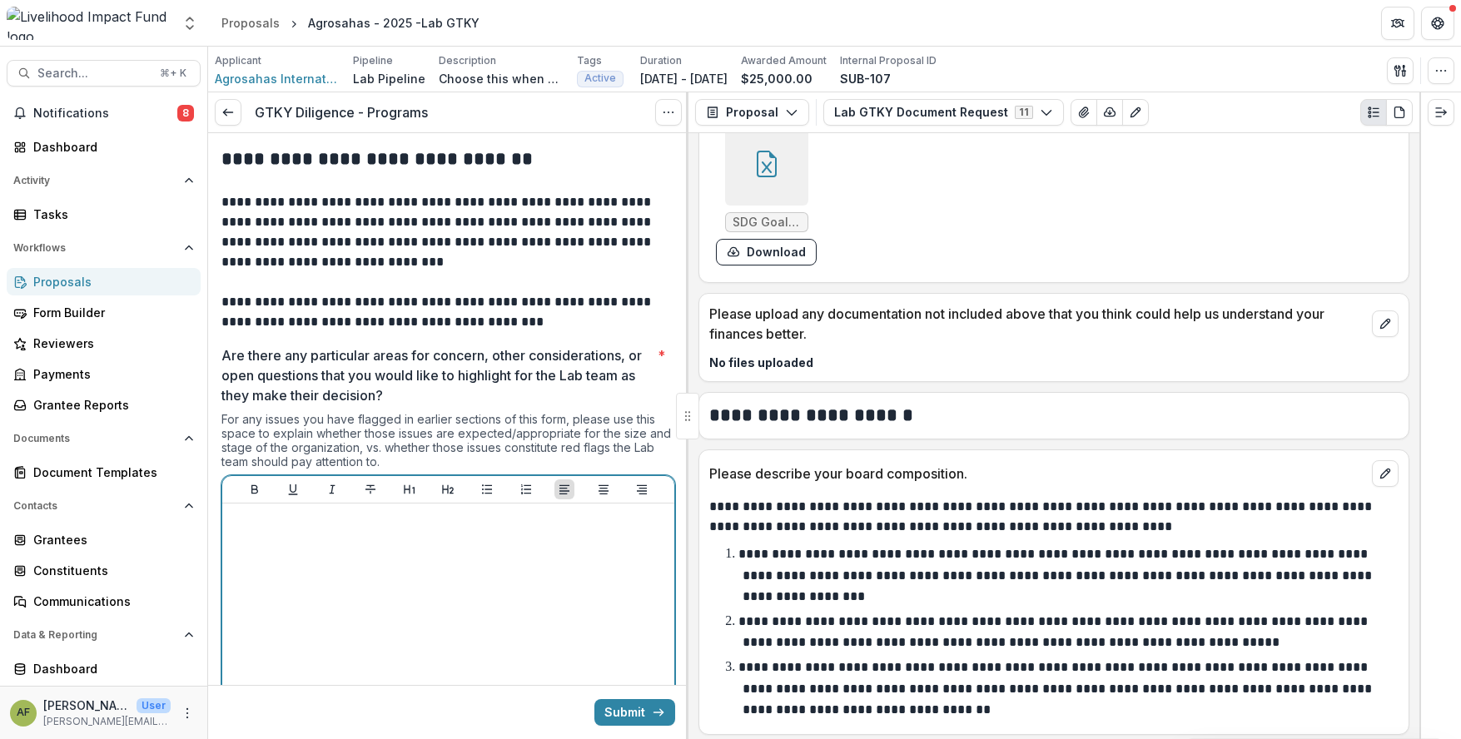
click at [366, 581] on div at bounding box center [448, 635] width 439 height 250
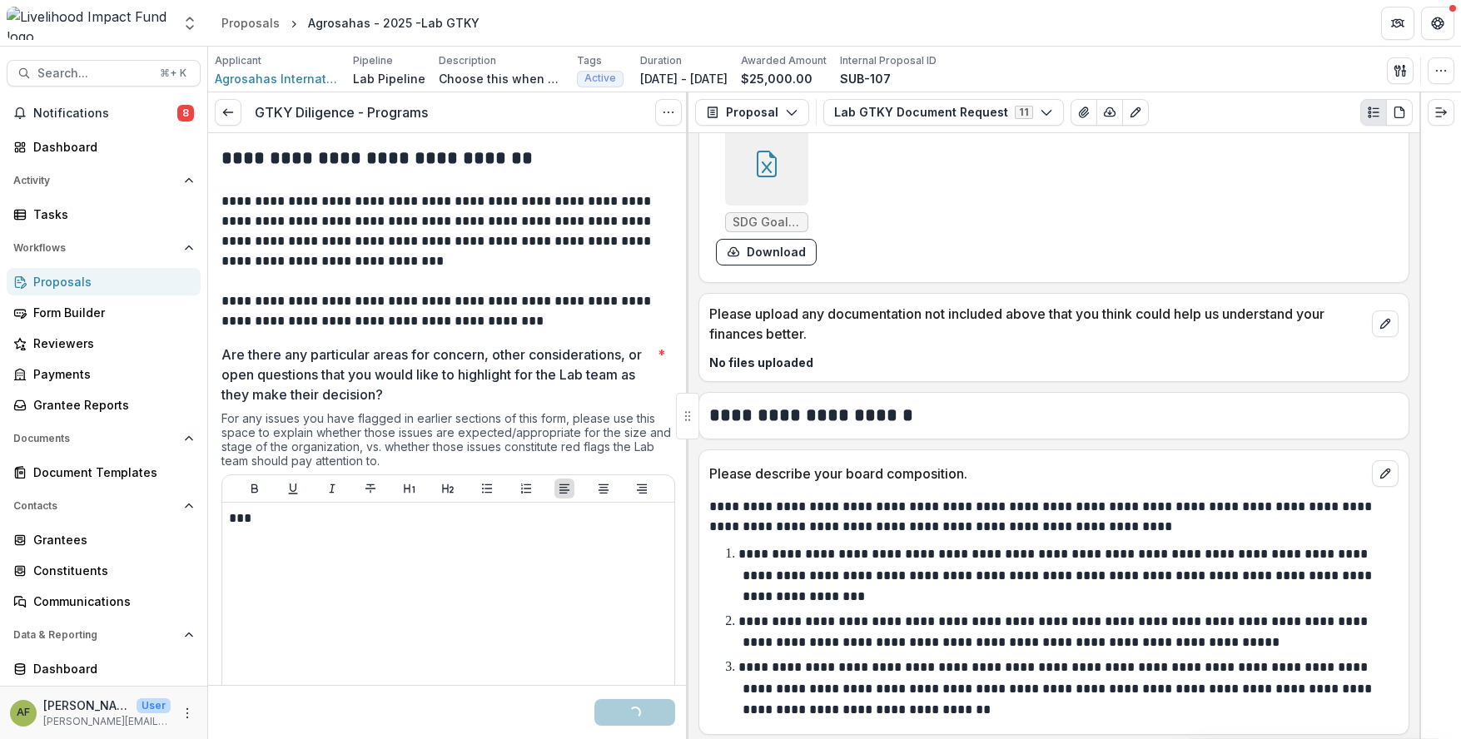
click at [404, 375] on p "Are there any particular areas for concern, other considerations, or open quest…" at bounding box center [435, 375] width 429 height 60
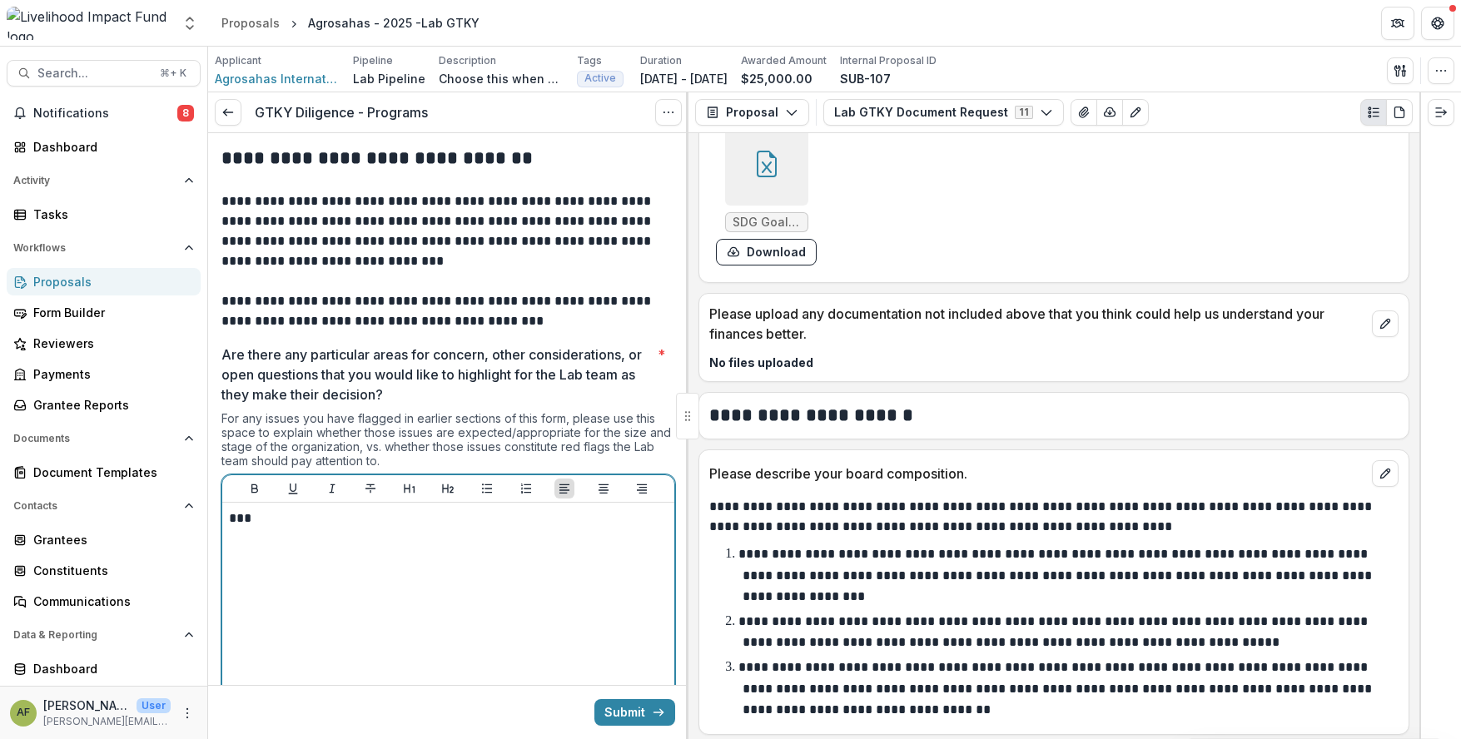
click at [266, 524] on p "***" at bounding box center [446, 518] width 434 height 18
click at [443, 280] on p at bounding box center [448, 281] width 454 height 20
click at [506, 280] on p at bounding box center [448, 281] width 454 height 20
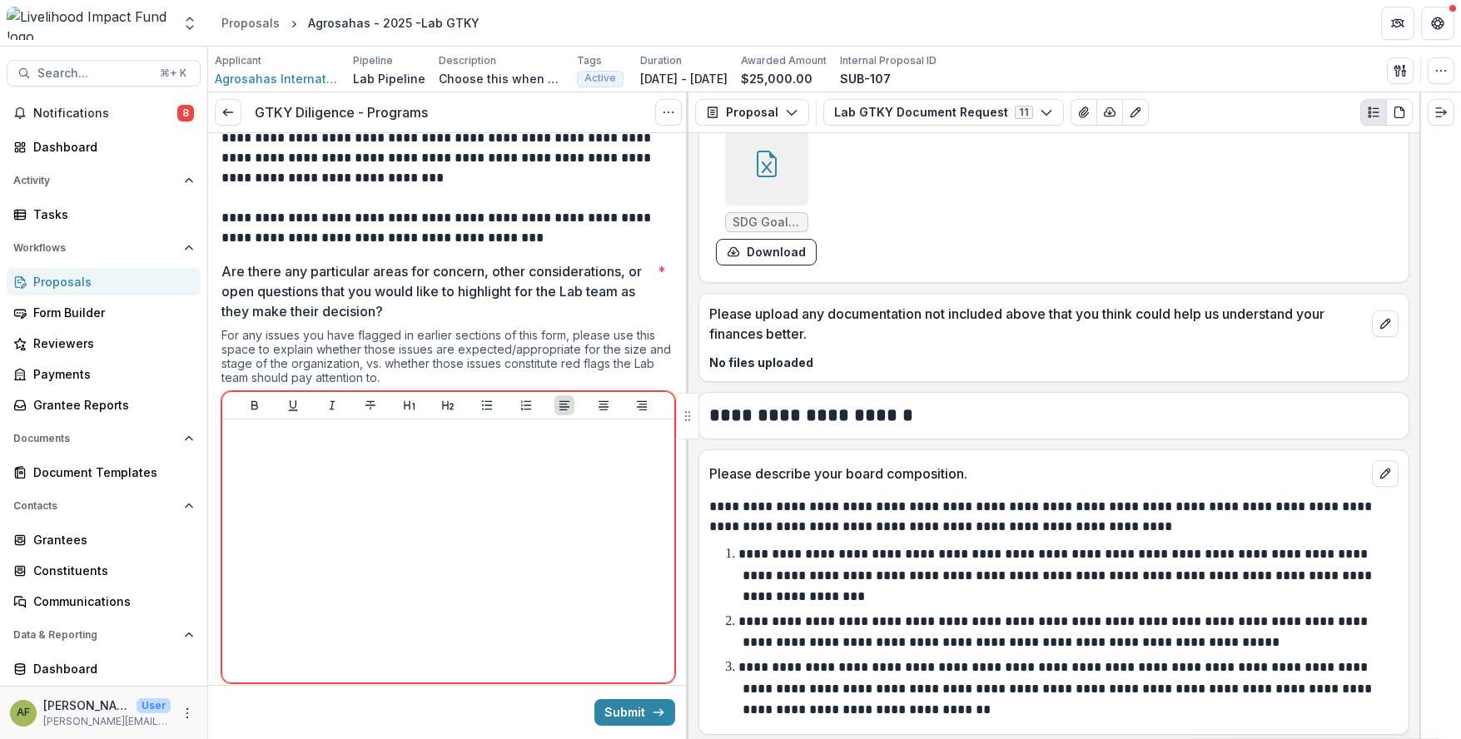
scroll to position [186, 0]
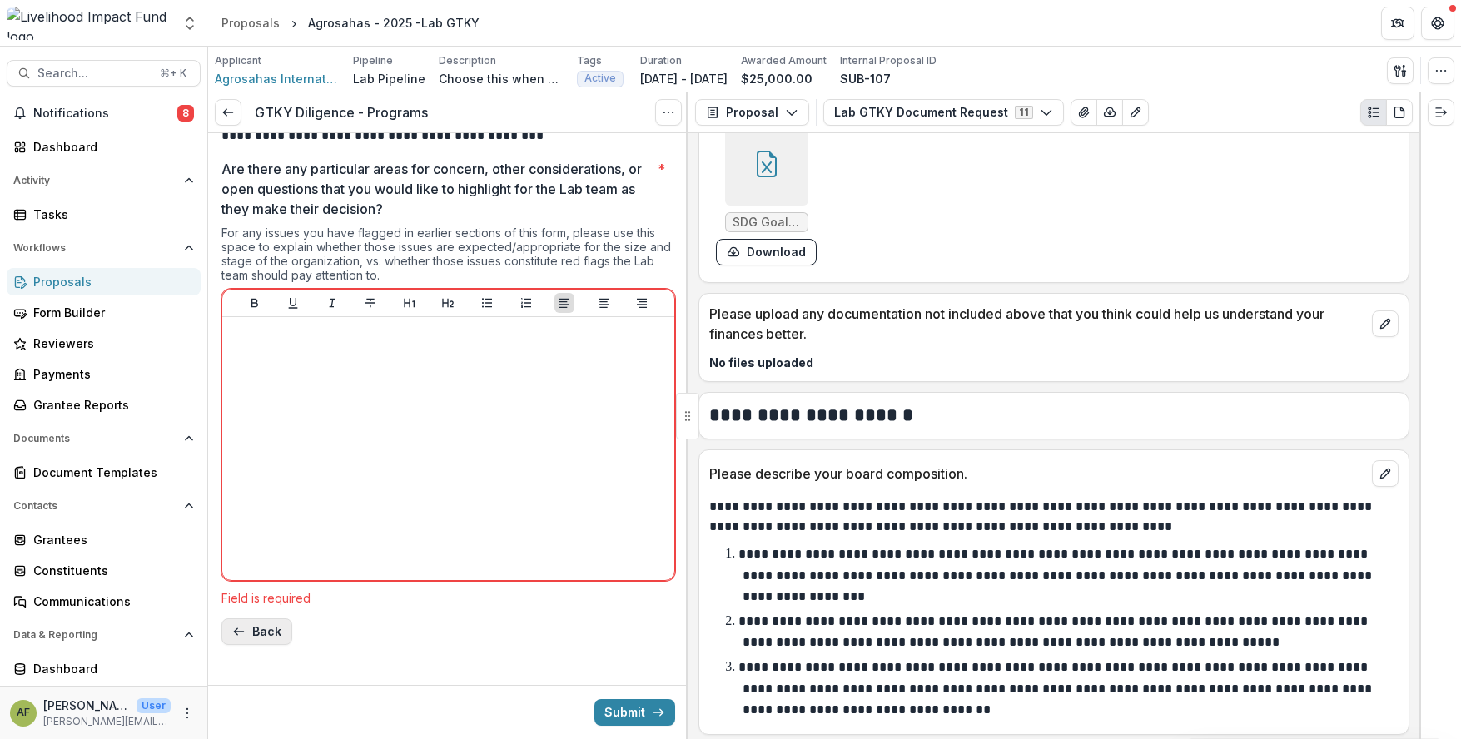
click at [258, 581] on button "Back" at bounding box center [256, 631] width 71 height 27
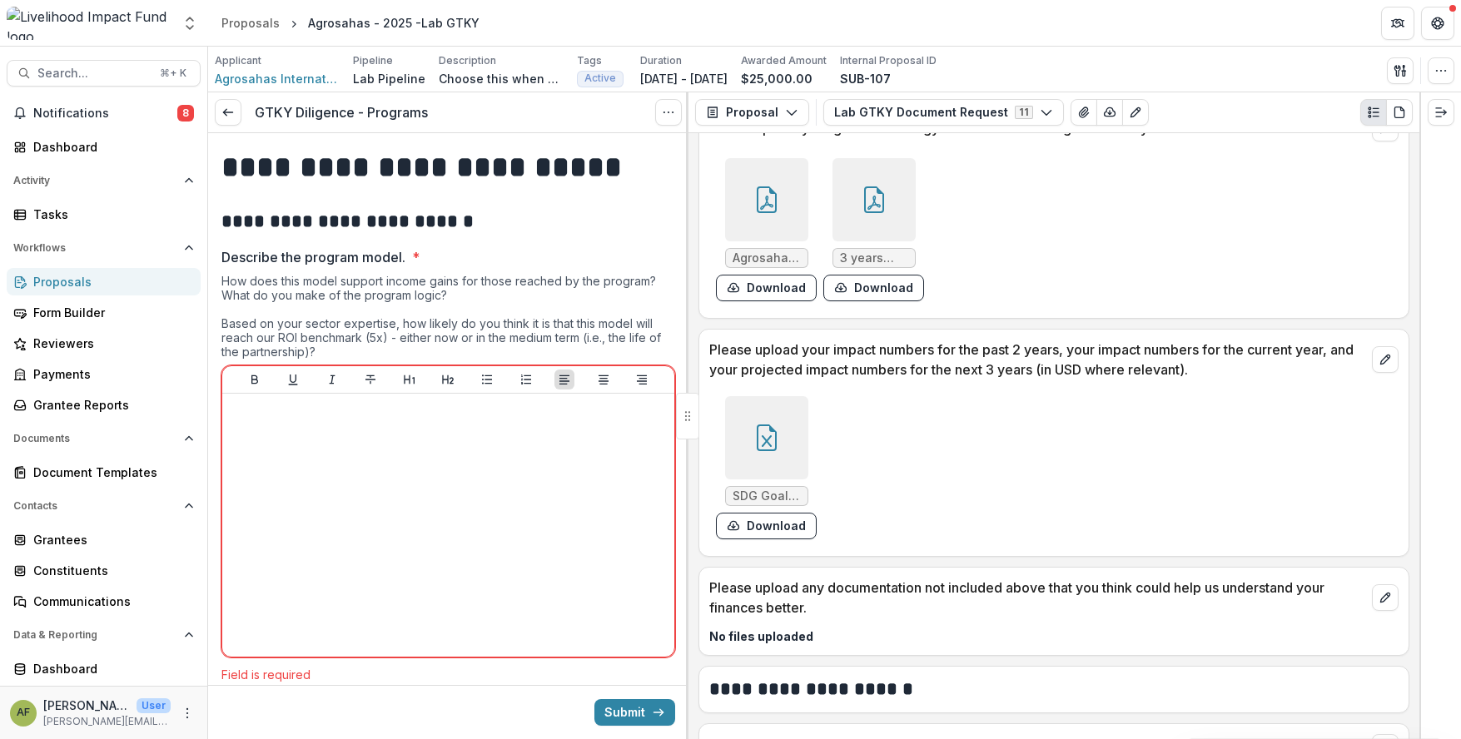
scroll to position [1171, 0]
